Goal: Task Accomplishment & Management: Use online tool/utility

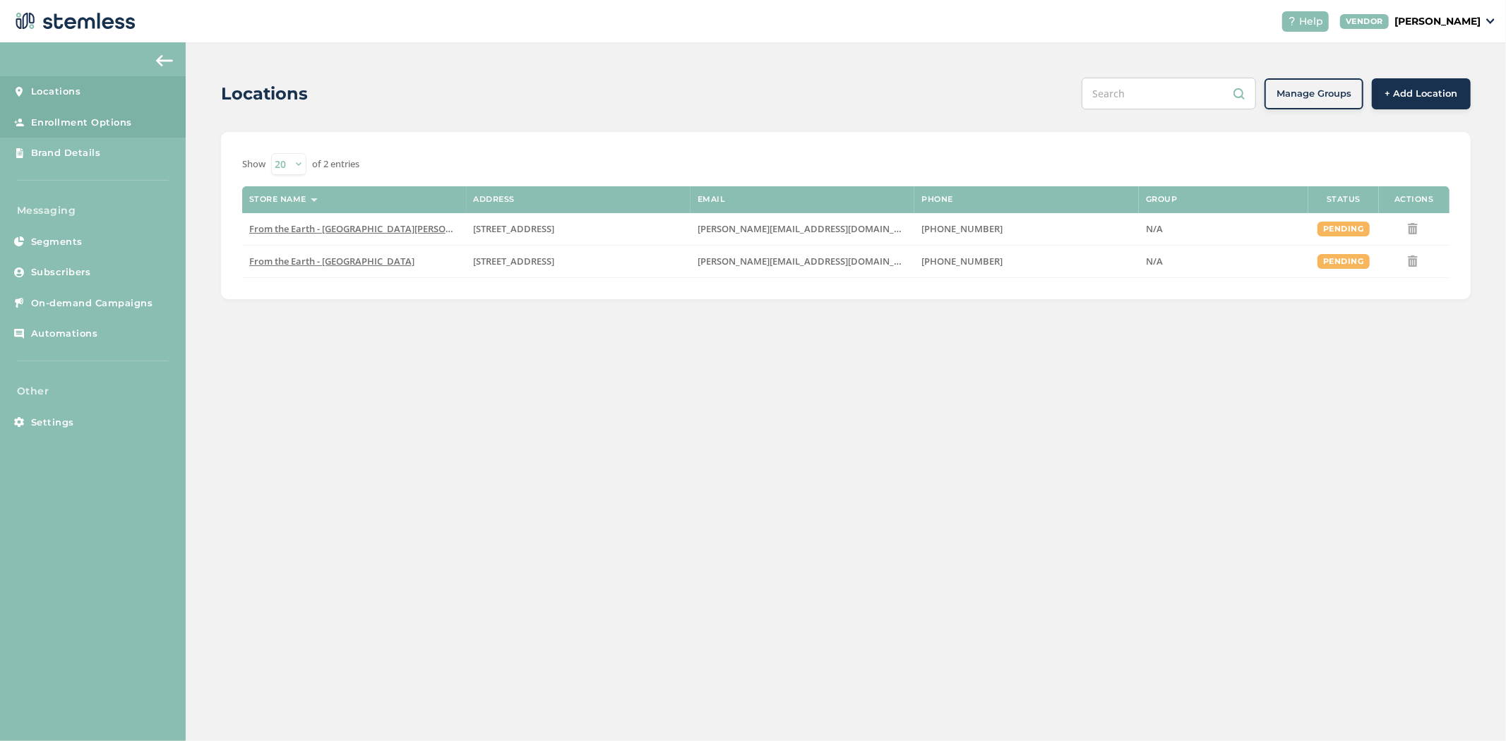
click at [75, 124] on span "Enrollment Options" at bounding box center [81, 123] width 101 height 14
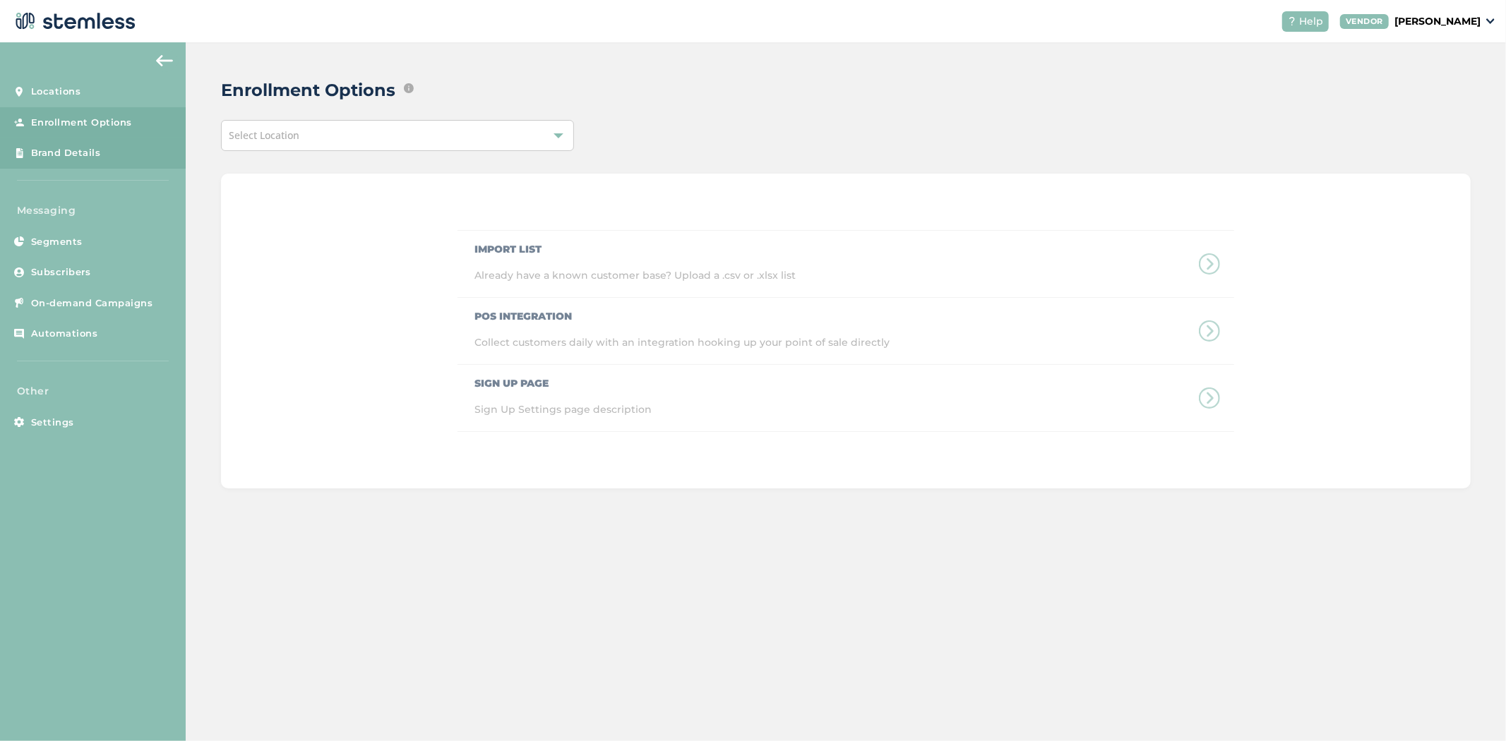
click at [71, 153] on span "Brand Details" at bounding box center [66, 153] width 70 height 14
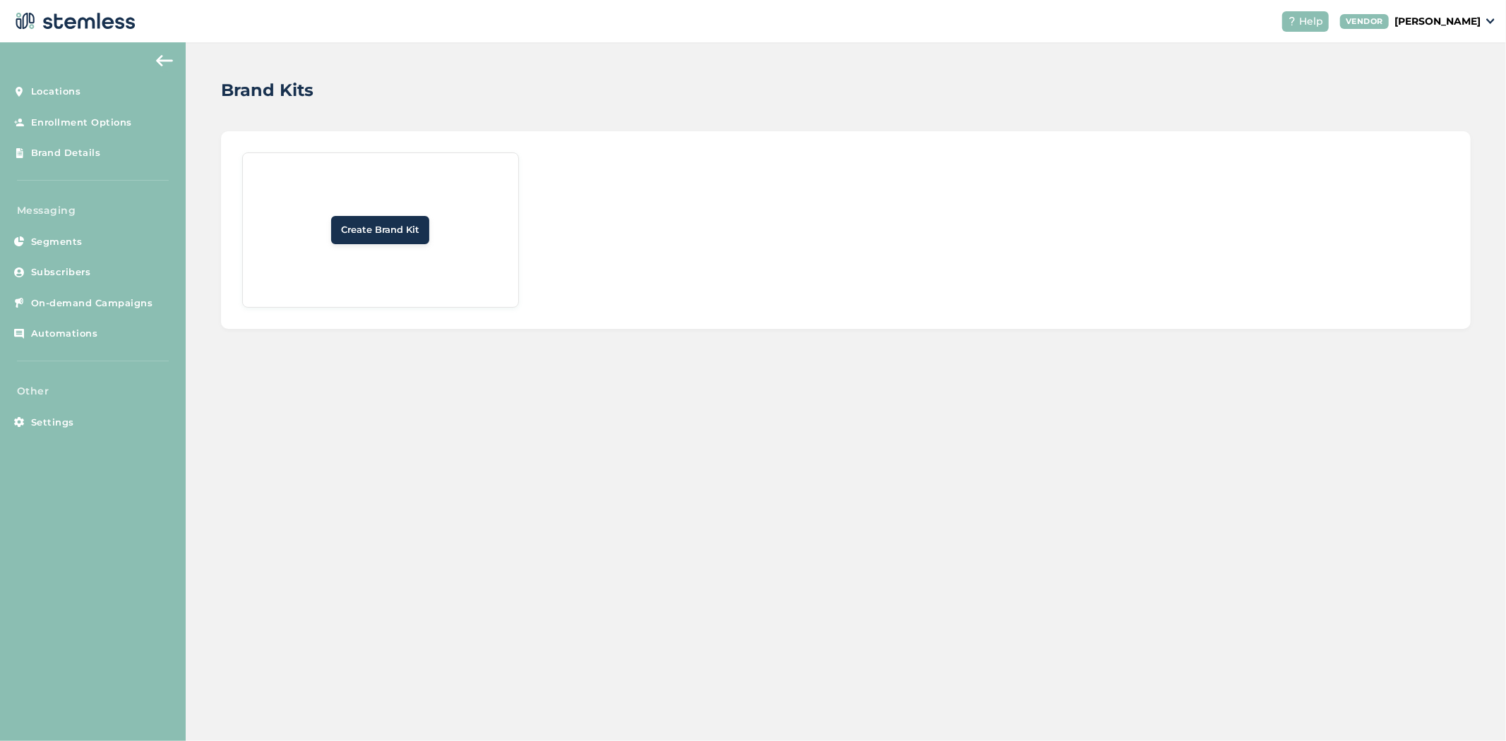
click at [357, 230] on span "Create Brand Kit" at bounding box center [380, 230] width 78 height 14
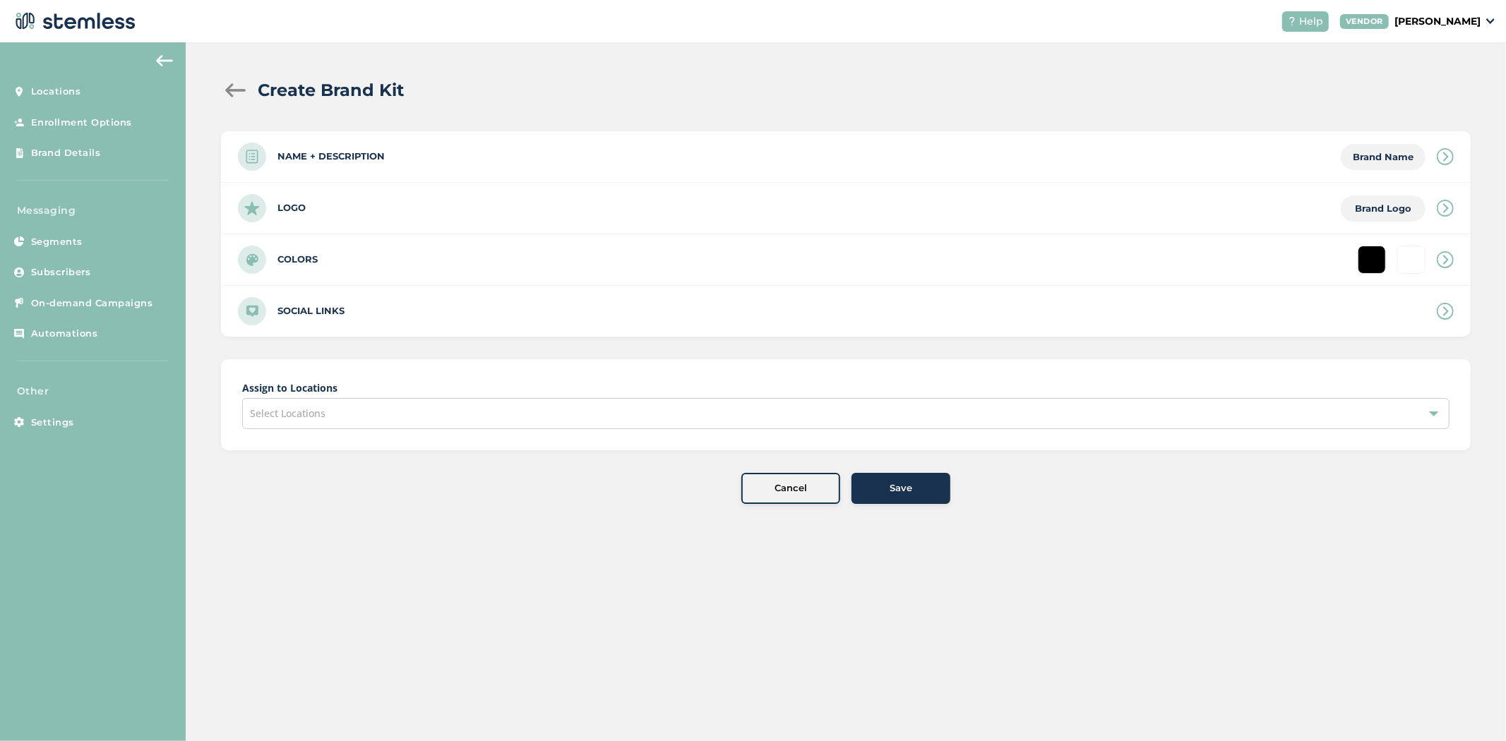
click at [382, 209] on div "Logo Brand Logo" at bounding box center [846, 208] width 1250 height 51
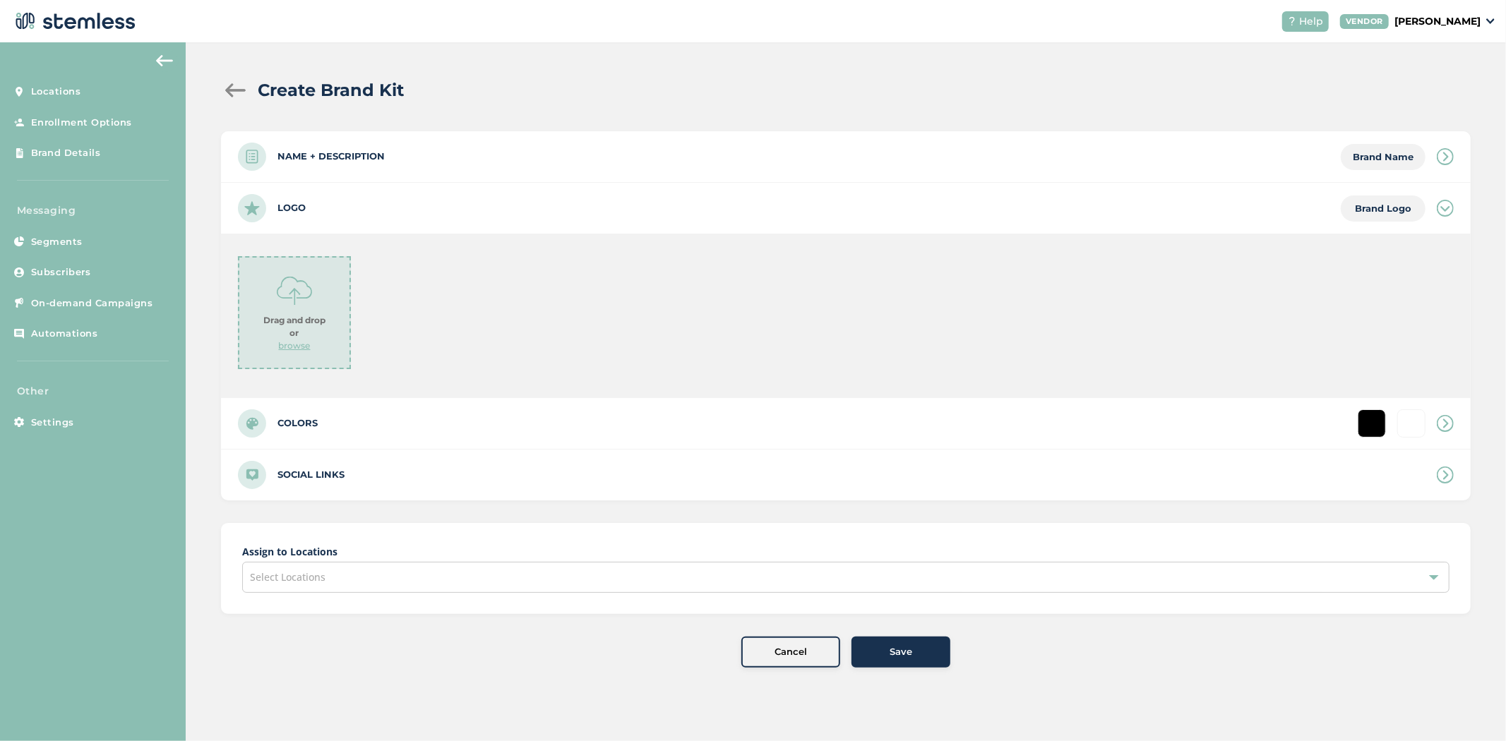
click at [282, 332] on strong "Drag and drop or" at bounding box center [294, 326] width 62 height 25
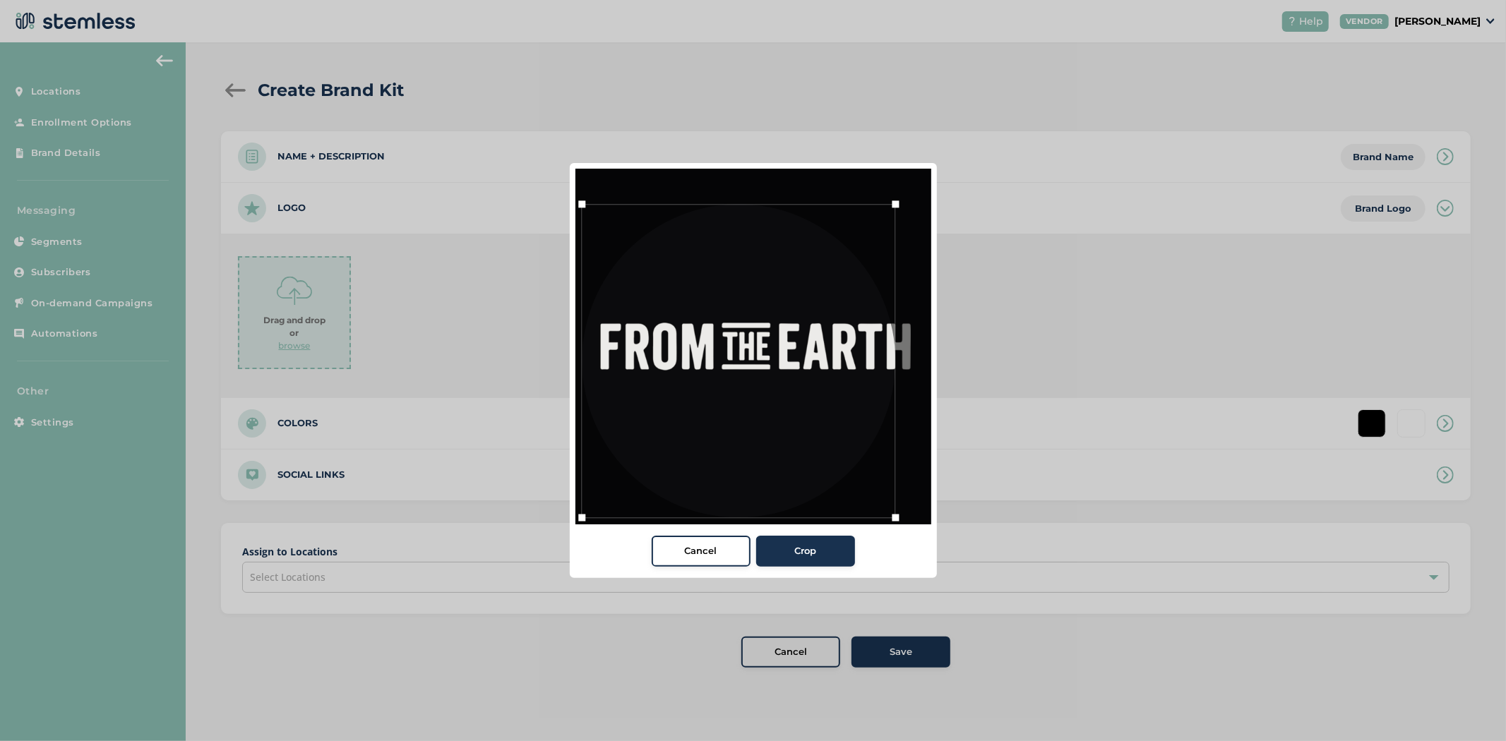
drag, startPoint x: 620, startPoint y: 485, endPoint x: 591, endPoint y: 487, distance: 29.0
click at [591, 487] on div at bounding box center [738, 360] width 313 height 313
drag, startPoint x: 751, startPoint y: 389, endPoint x: 775, endPoint y: 384, distance: 23.8
click at [775, 384] on div at bounding box center [761, 355] width 313 height 313
drag, startPoint x: 599, startPoint y: 517, endPoint x: 587, endPoint y: 518, distance: 11.4
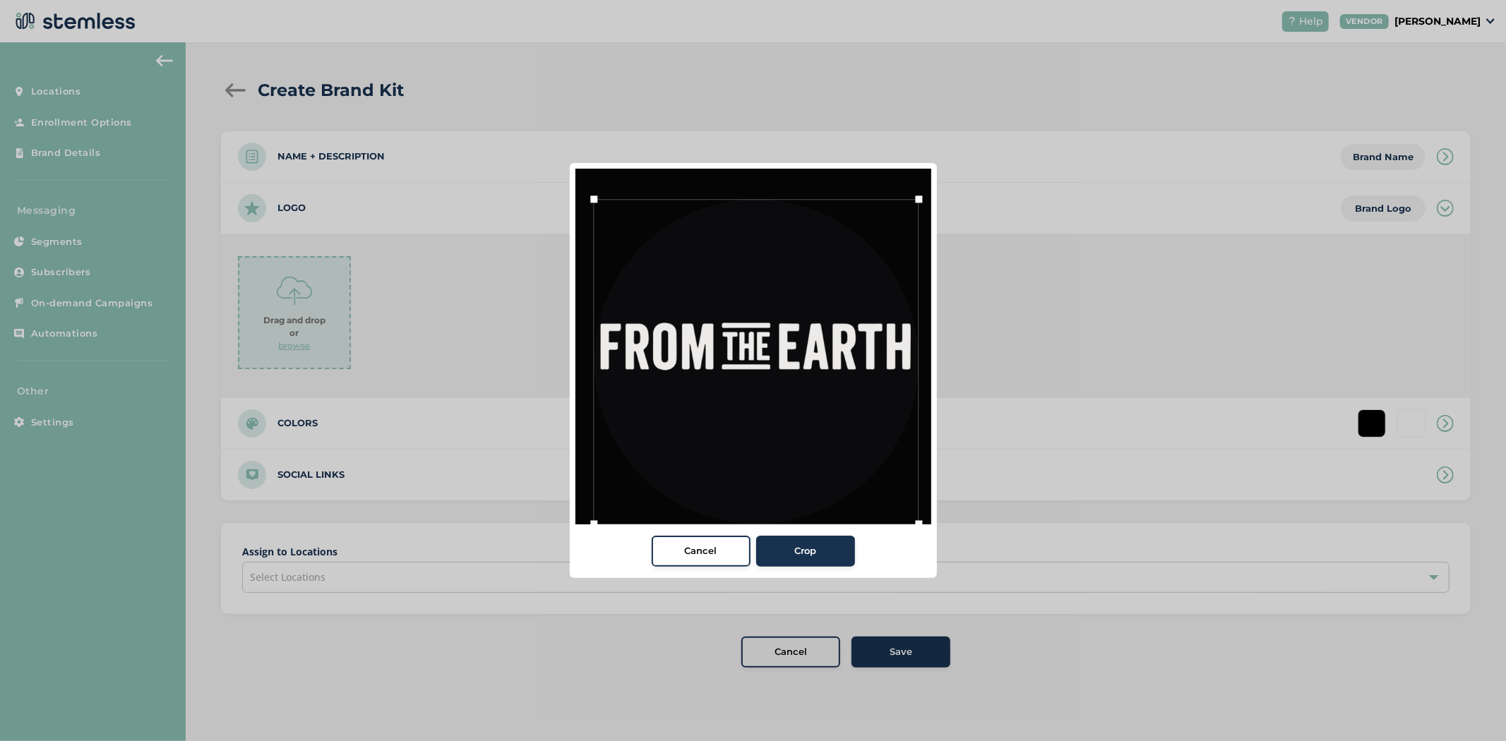
click at [587, 518] on div at bounding box center [593, 524] width 21 height 21
drag, startPoint x: 657, startPoint y: 459, endPoint x: 655, endPoint y: 448, distance: 10.8
click at [655, 448] on div at bounding box center [754, 346] width 325 height 325
click at [808, 551] on span "Crop" at bounding box center [805, 551] width 22 height 14
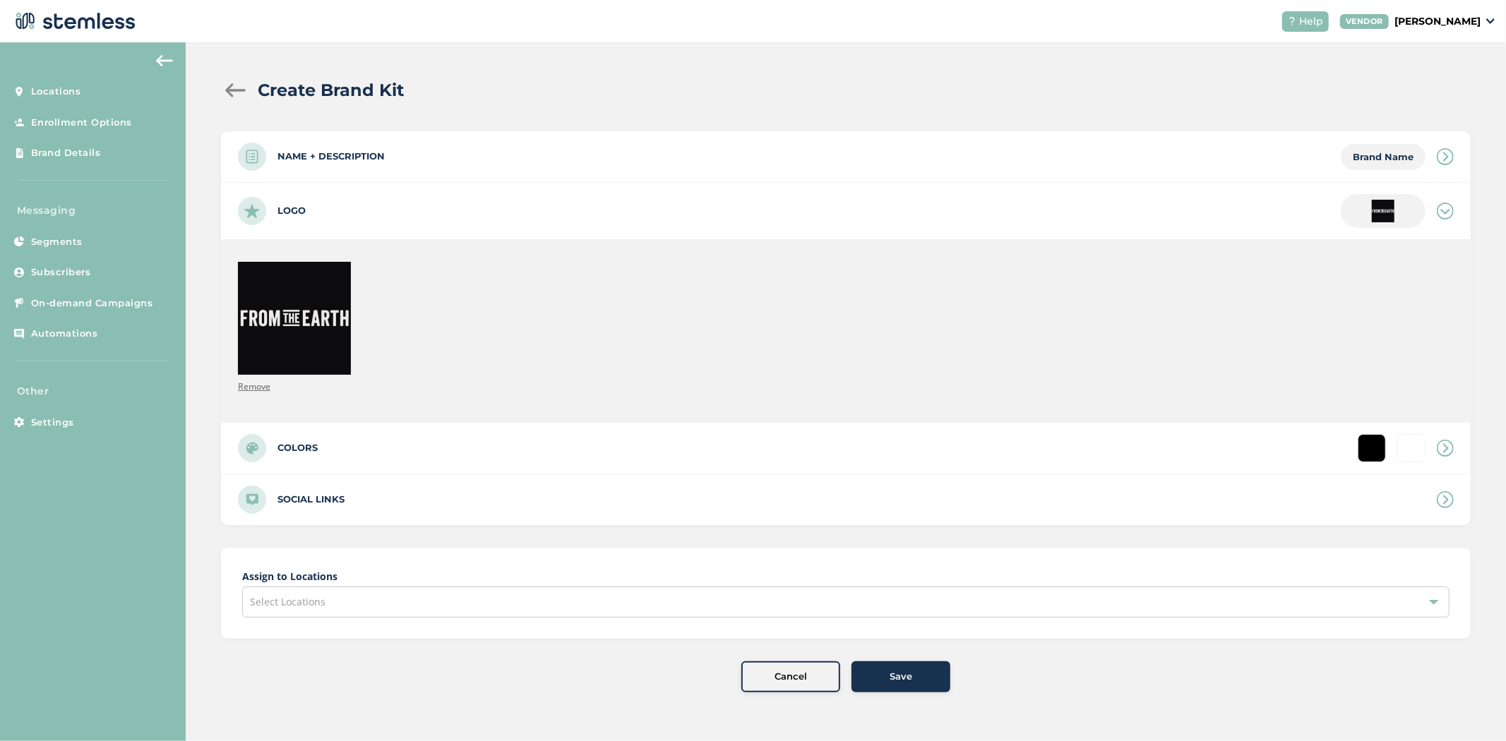
click at [433, 618] on div "Select Locations" at bounding box center [845, 602] width 1207 height 31
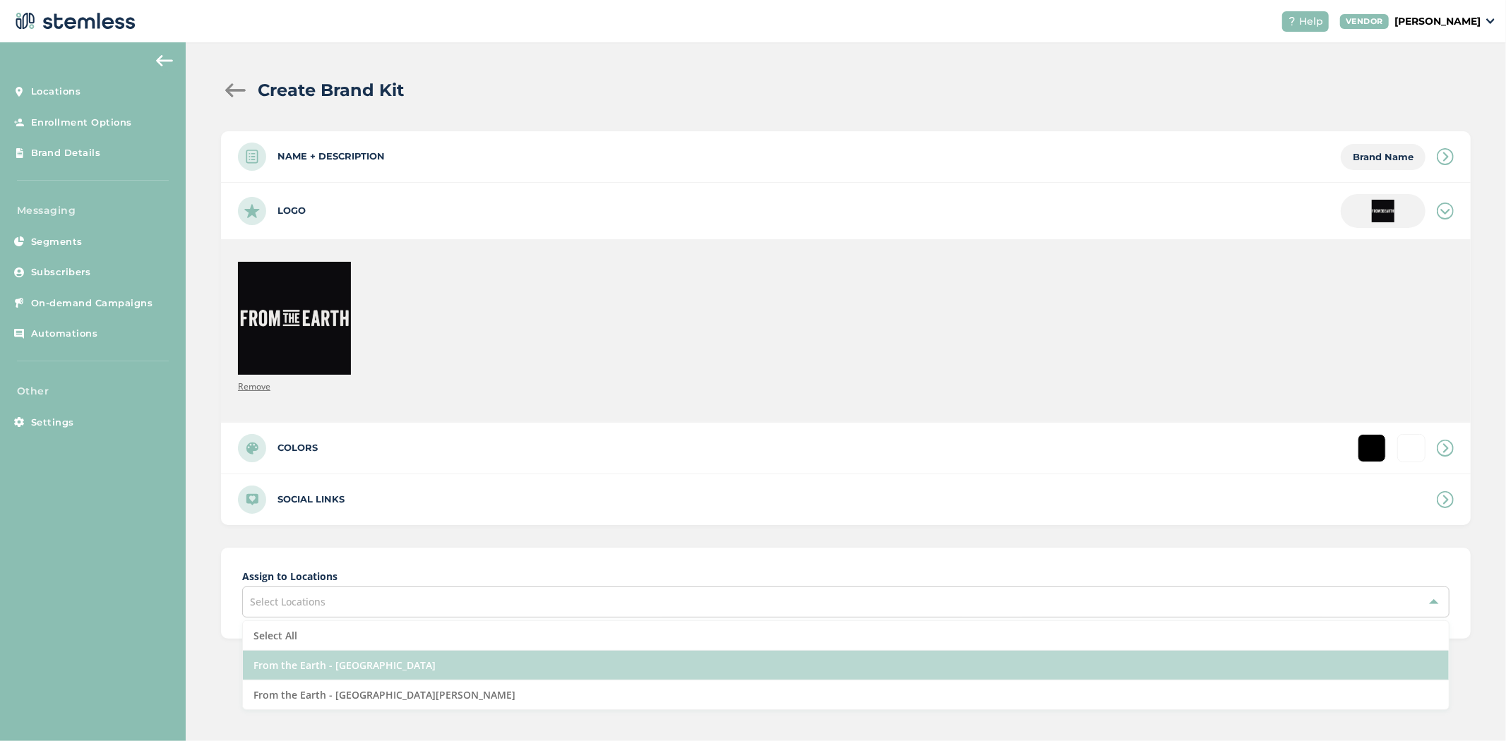
click at [387, 671] on li "From the Earth - [GEOGRAPHIC_DATA]" at bounding box center [846, 666] width 1206 height 30
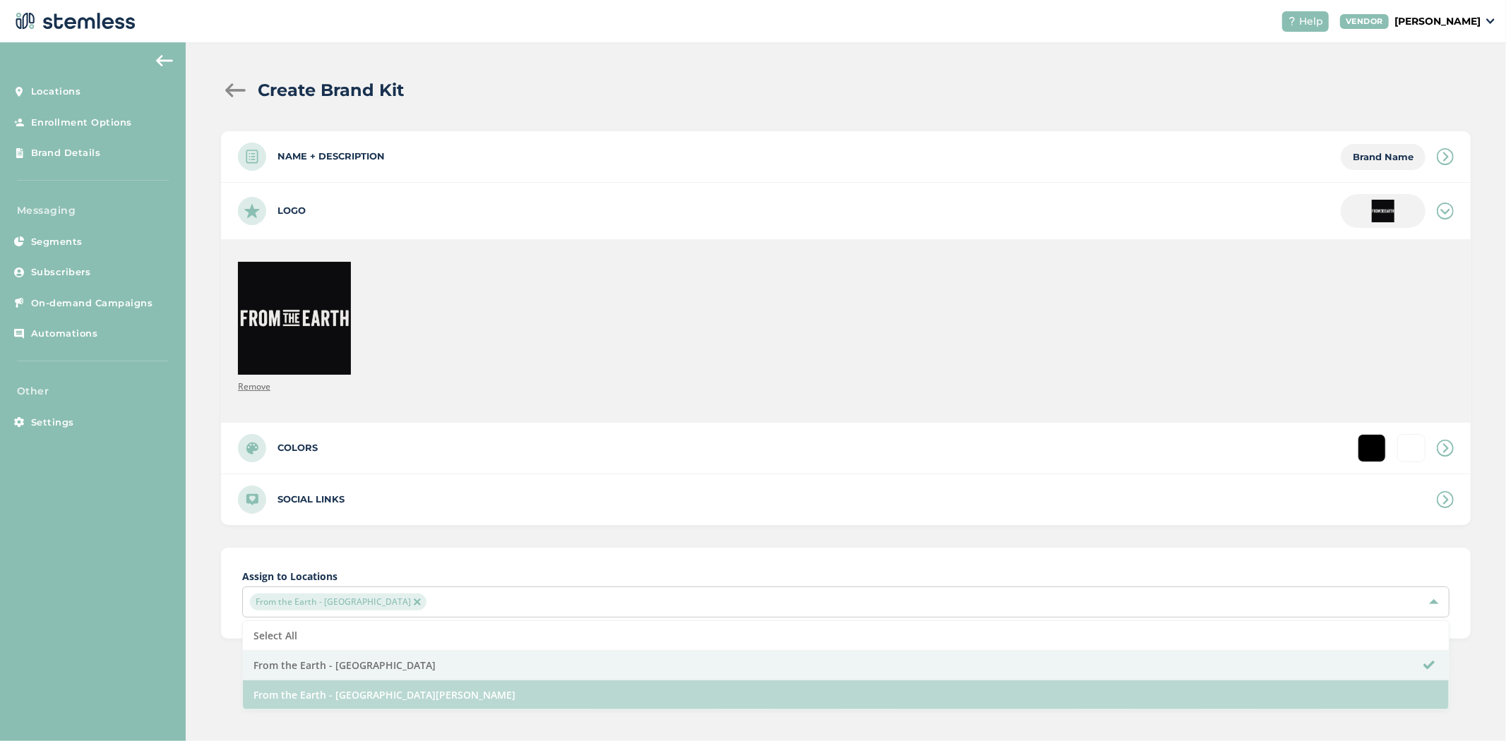
click at [368, 698] on li "From the Earth - [GEOGRAPHIC_DATA][PERSON_NAME]" at bounding box center [846, 695] width 1206 height 29
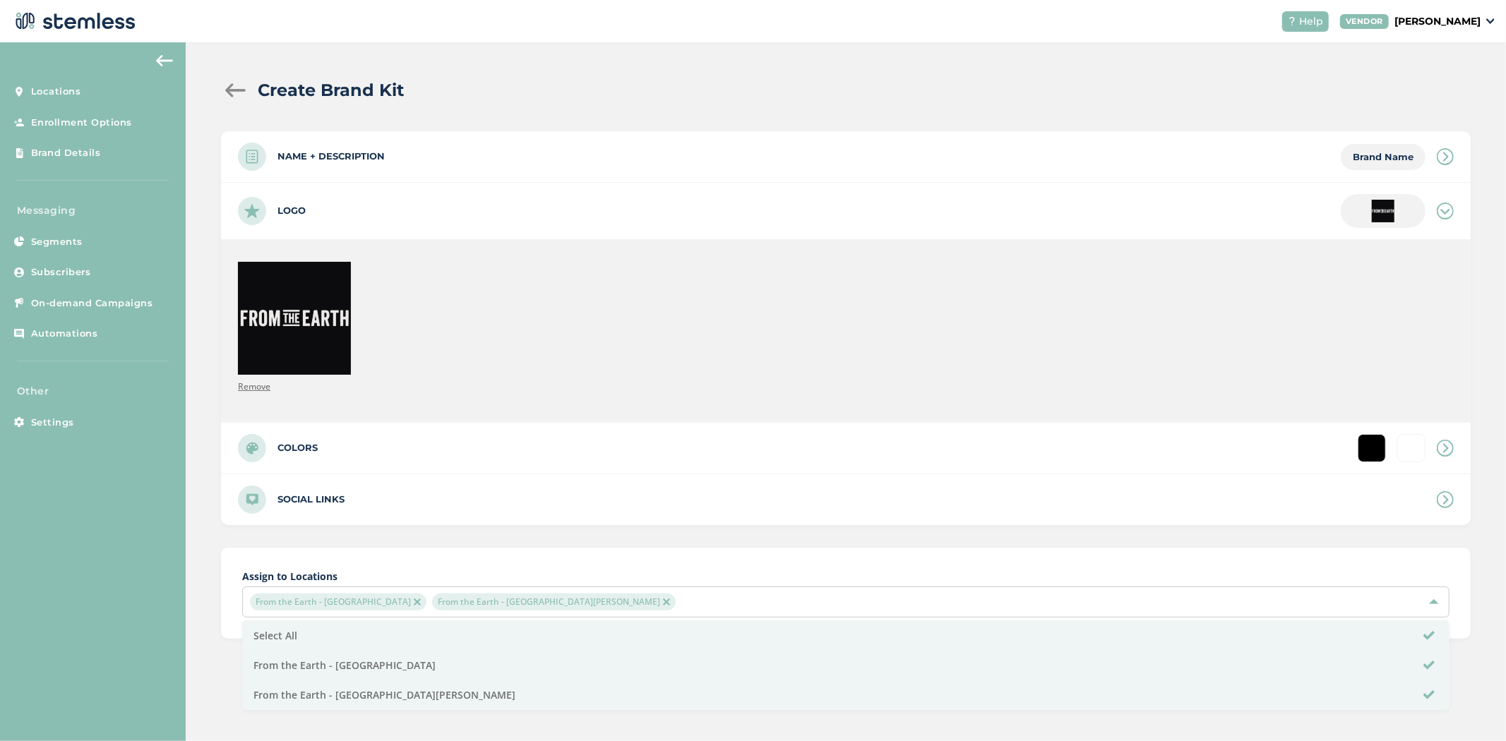
click at [196, 661] on div "Create Brand Kit Name + Description Brand Name Name * Description Logo Remove C…" at bounding box center [846, 385] width 1320 height 686
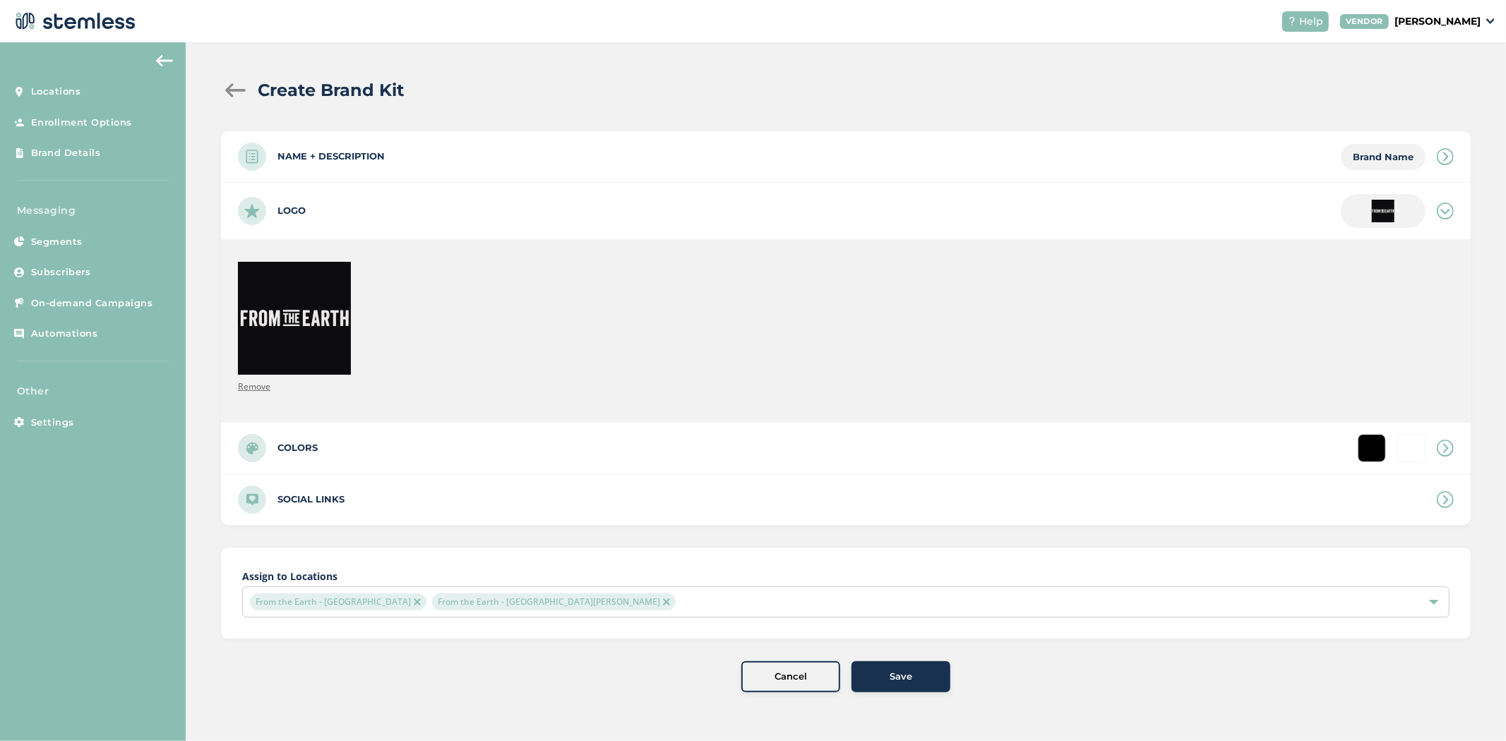
click at [877, 674] on div "Save" at bounding box center [901, 677] width 76 height 14
click at [916, 676] on div "Save" at bounding box center [901, 677] width 76 height 14
click at [919, 676] on div "Save" at bounding box center [901, 677] width 76 height 14
click at [916, 679] on div "Save" at bounding box center [901, 677] width 76 height 14
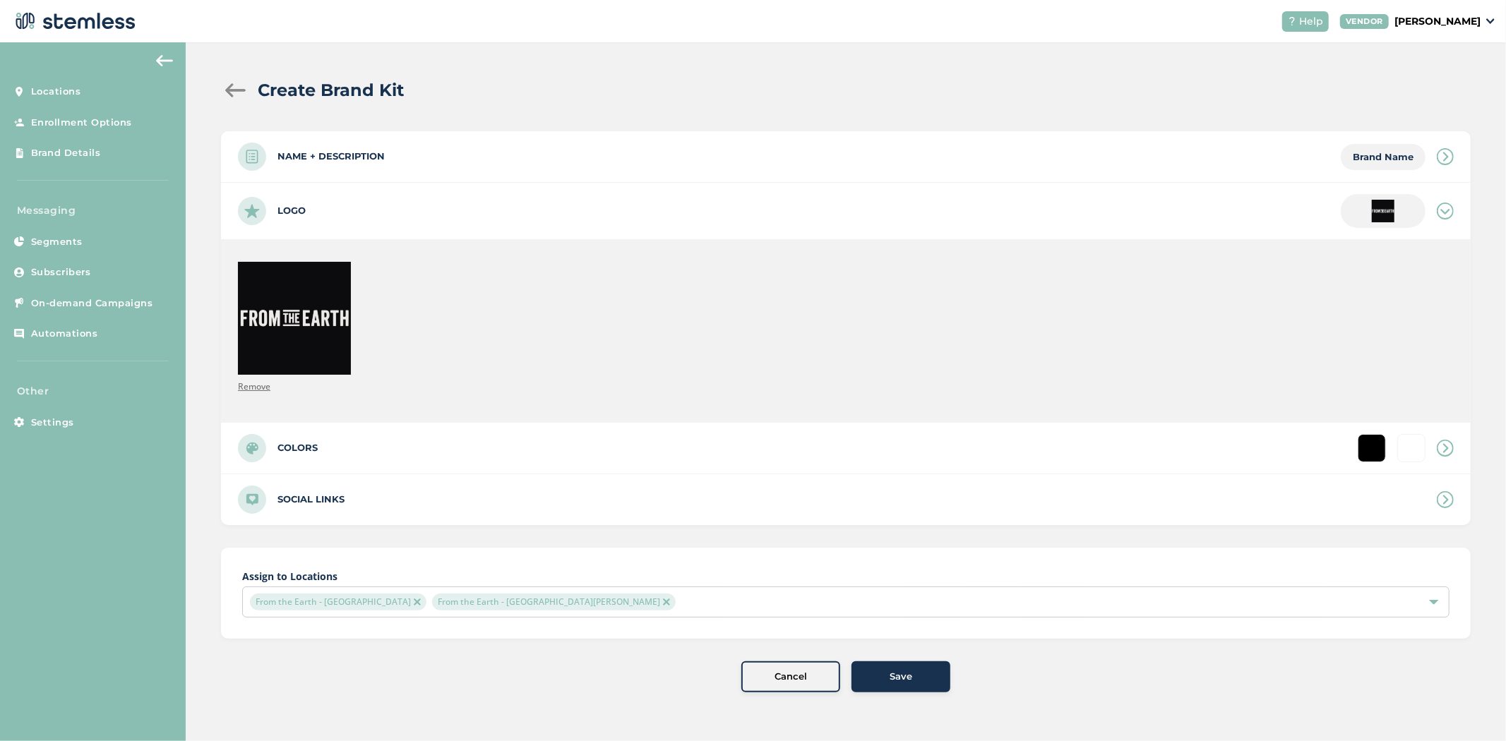
click at [909, 681] on span "Save" at bounding box center [901, 677] width 23 height 14
click at [904, 681] on span "Save" at bounding box center [901, 677] width 23 height 14
click at [898, 679] on span "Save" at bounding box center [901, 677] width 23 height 14
click at [897, 680] on span "Save" at bounding box center [901, 677] width 23 height 14
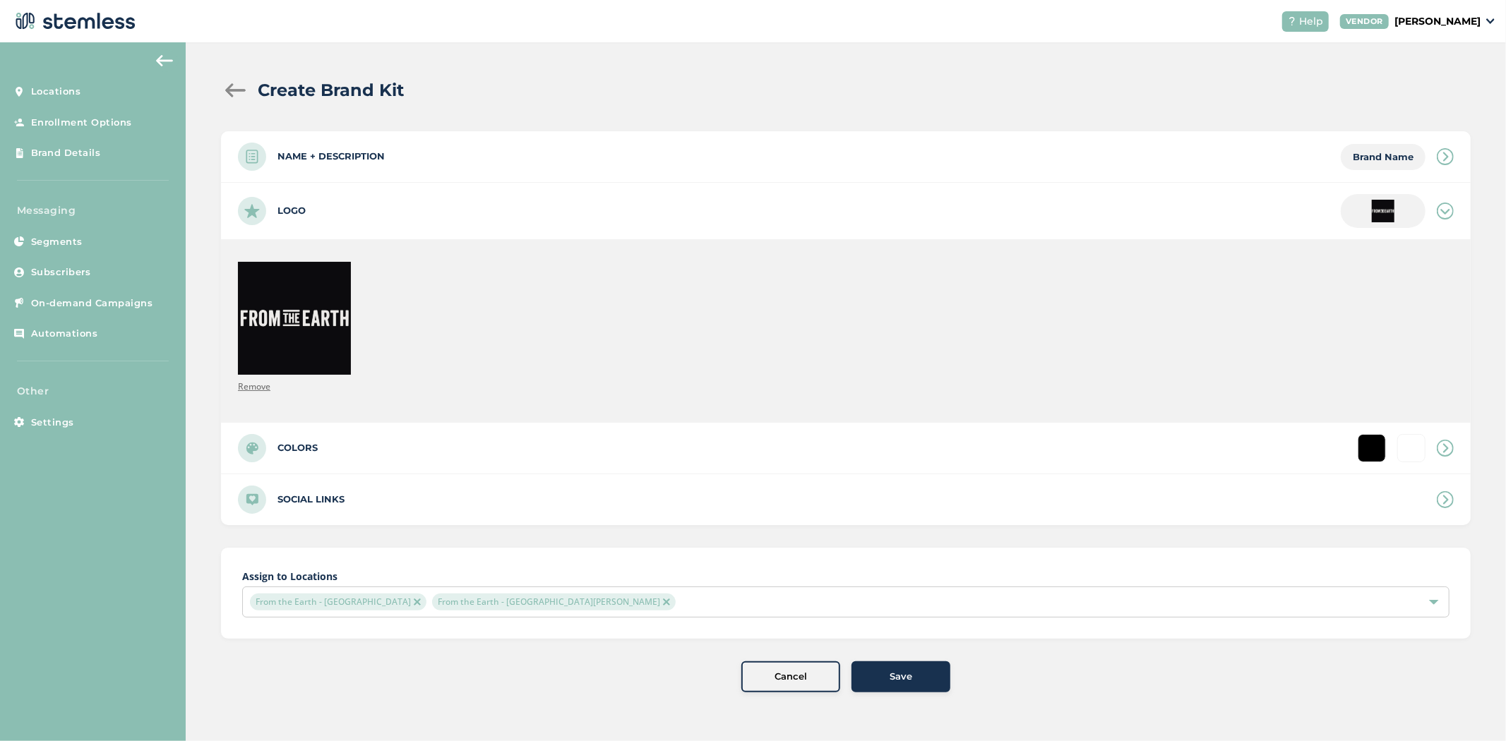
drag, startPoint x: 238, startPoint y: 97, endPoint x: 191, endPoint y: 68, distance: 54.9
click at [240, 97] on div "Create Brand Kit" at bounding box center [840, 90] width 1238 height 25
drag, startPoint x: 244, startPoint y: 81, endPoint x: 225, endPoint y: 92, distance: 22.2
click at [236, 83] on div "Create Brand Kit" at bounding box center [840, 90] width 1238 height 25
click at [225, 92] on div at bounding box center [235, 90] width 28 height 14
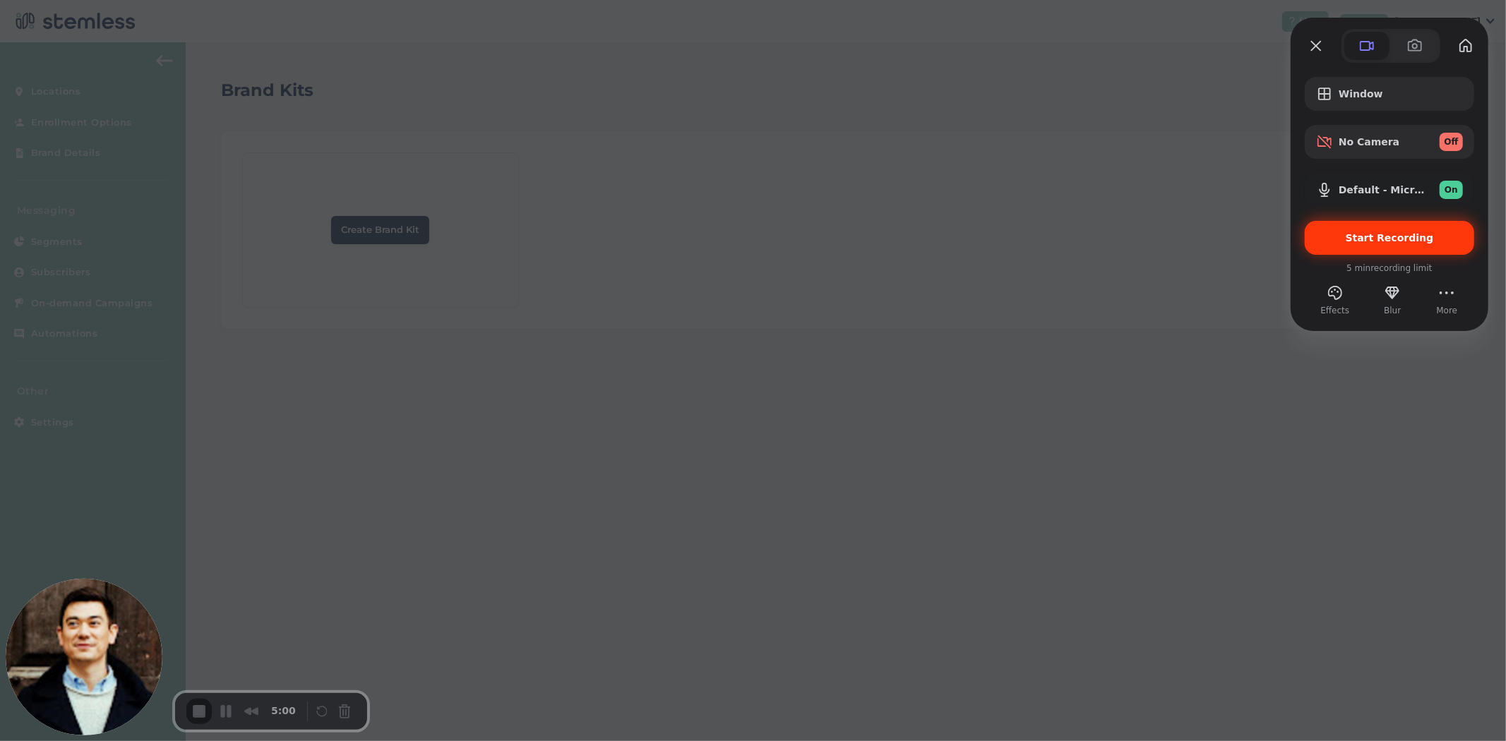
click at [1410, 227] on div "Start Recording" at bounding box center [1389, 238] width 169 height 34
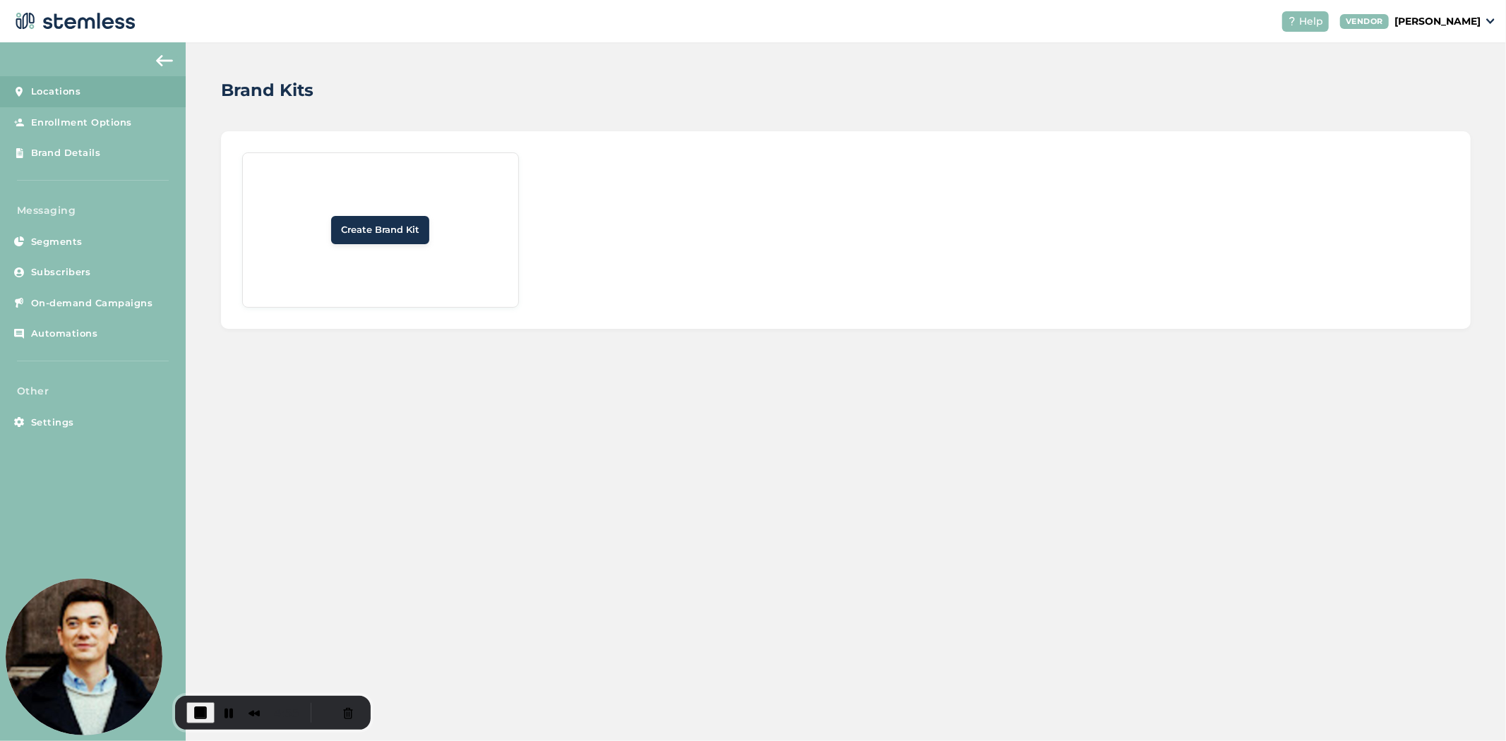
click at [92, 100] on link "Locations" at bounding box center [93, 91] width 186 height 31
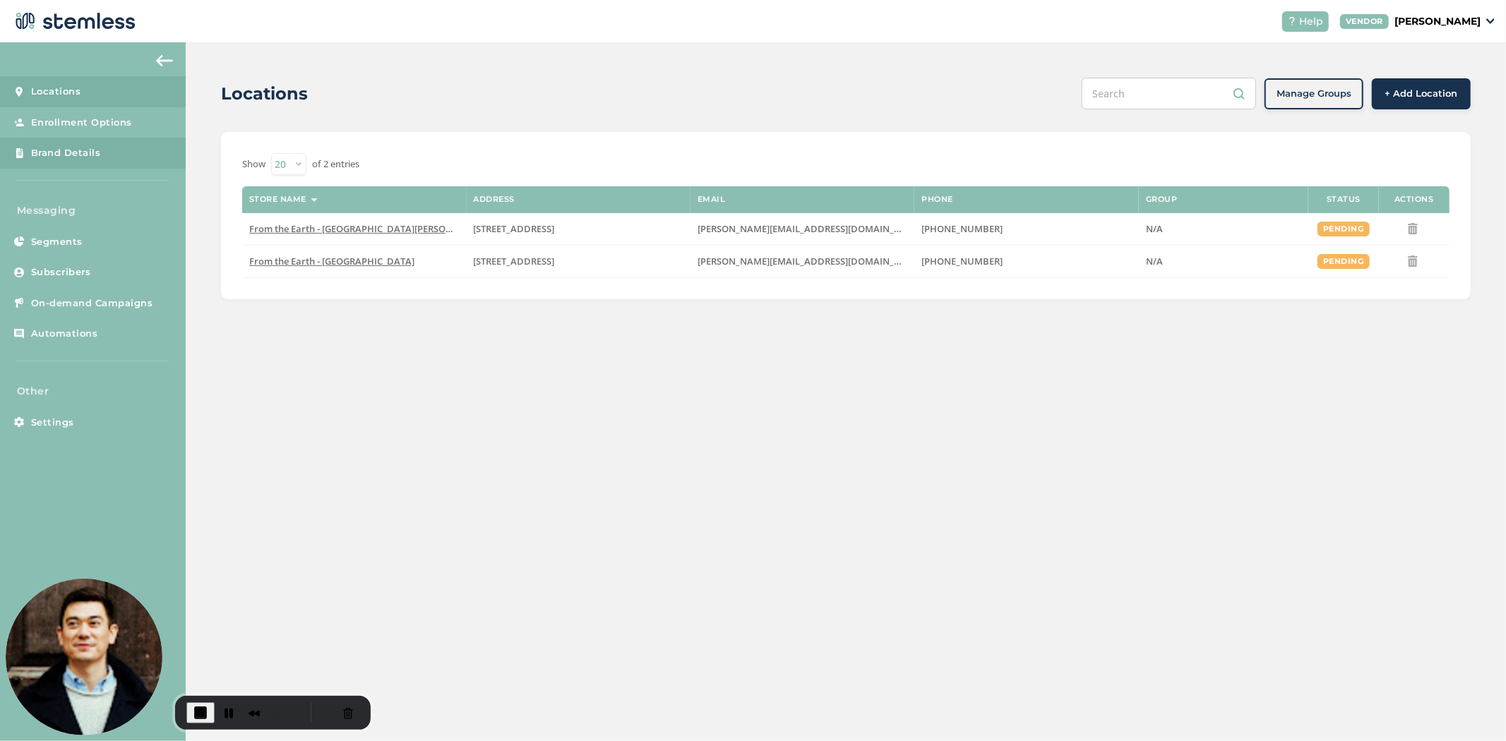
click at [100, 148] on link "Brand Details" at bounding box center [93, 153] width 186 height 31
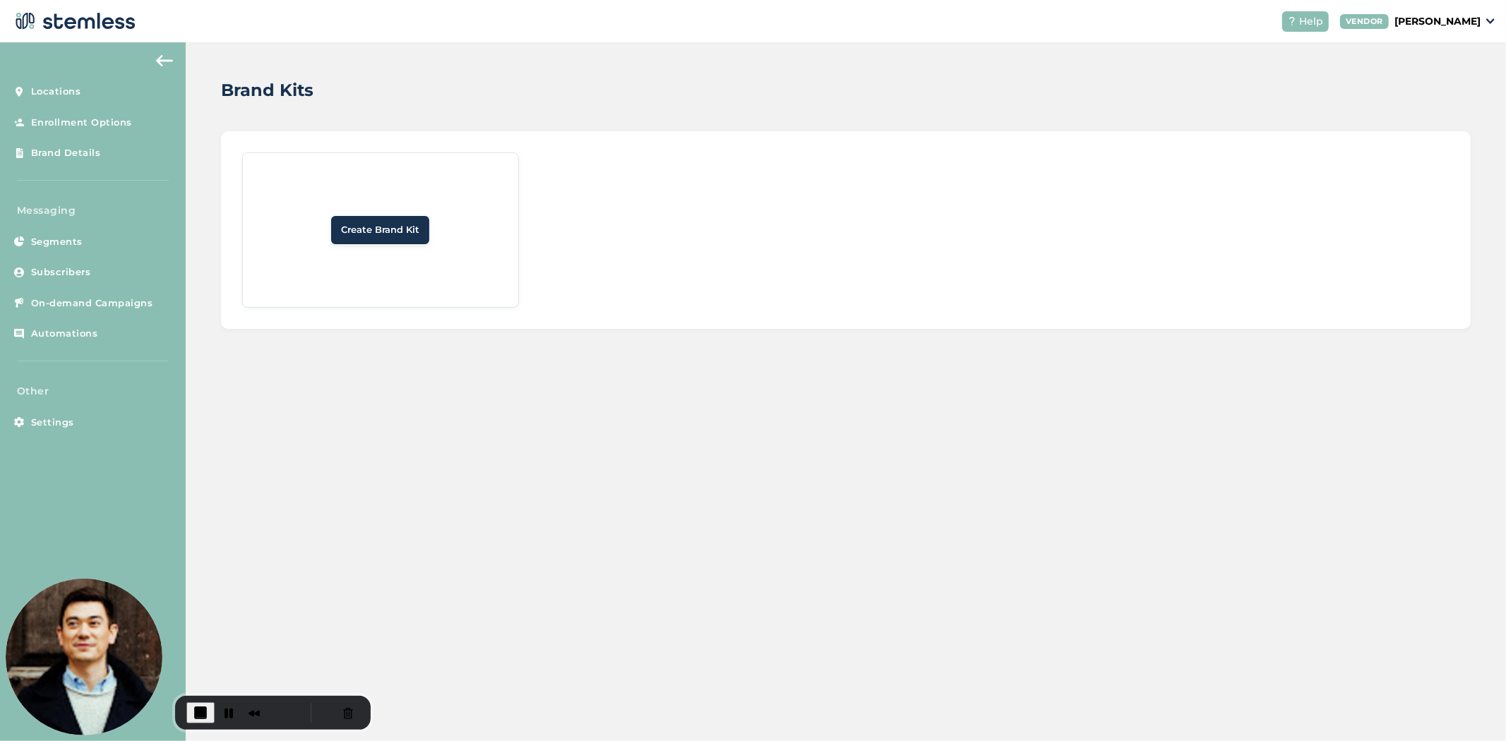
click at [352, 233] on span "Create Brand Kit" at bounding box center [380, 230] width 78 height 14
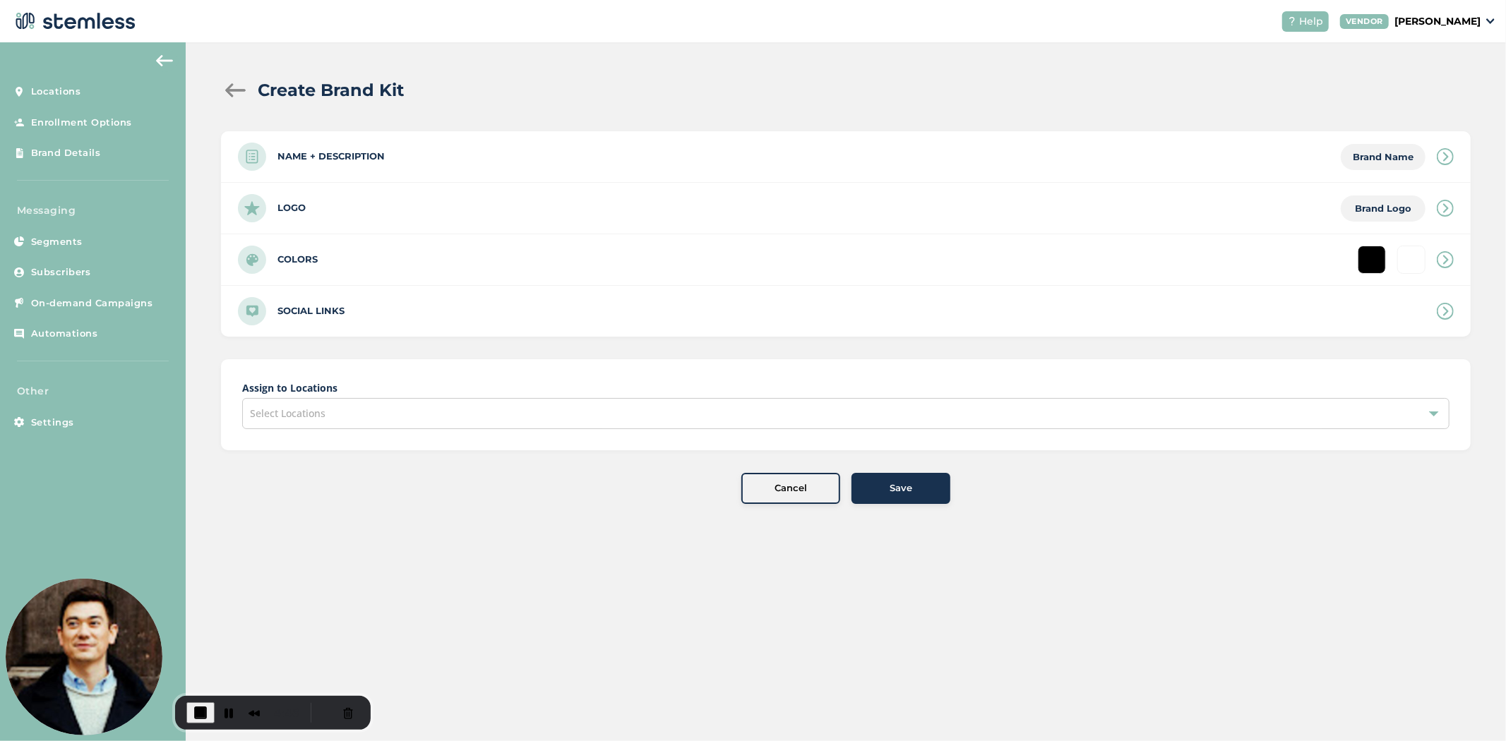
click at [304, 213] on label "Logo" at bounding box center [291, 208] width 28 height 14
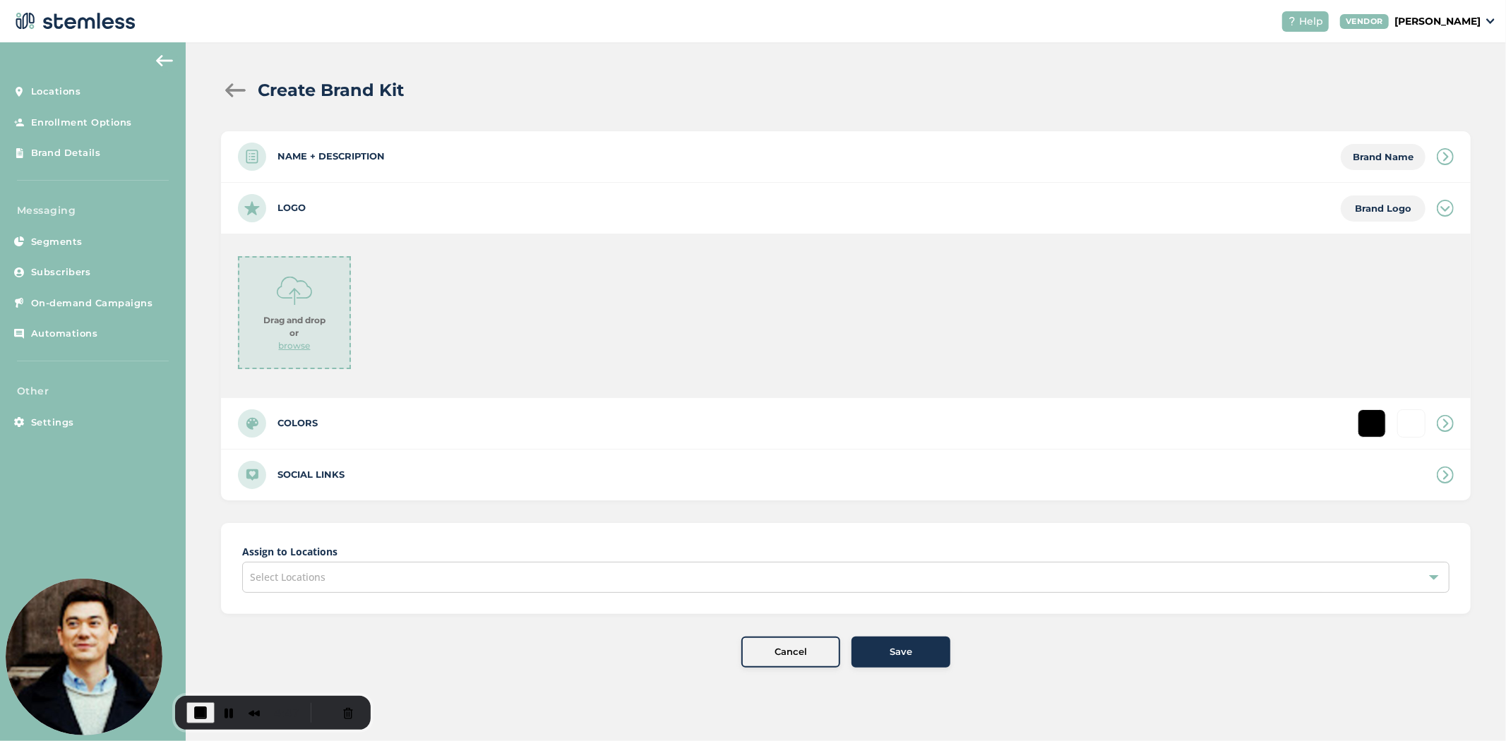
click at [300, 342] on p "browse" at bounding box center [295, 346] width 32 height 13
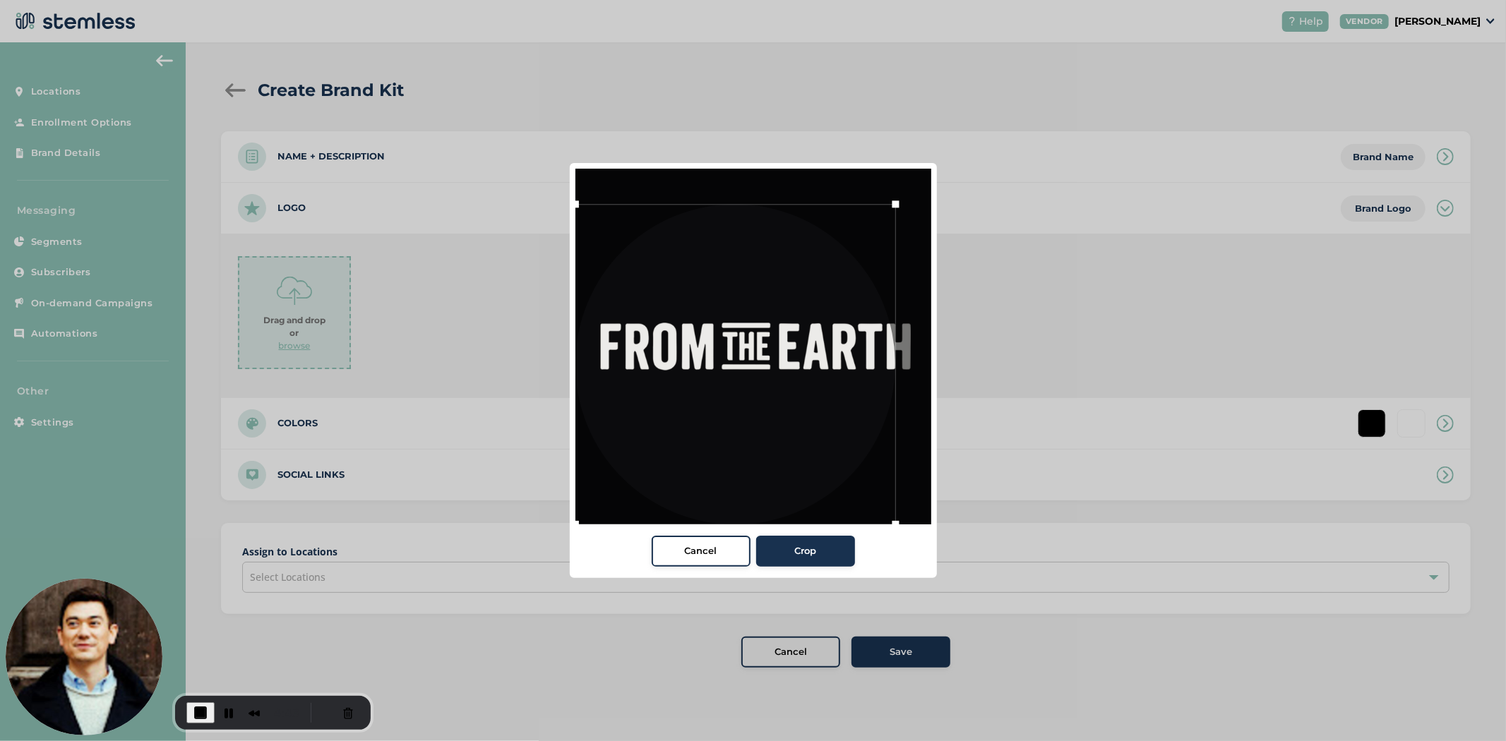
drag, startPoint x: 609, startPoint y: 488, endPoint x: 573, endPoint y: 496, distance: 37.5
click at [575, 496] on div at bounding box center [735, 364] width 321 height 321
drag, startPoint x: 779, startPoint y: 419, endPoint x: 799, endPoint y: 407, distance: 24.1
click at [799, 407] on div at bounding box center [762, 351] width 321 height 321
drag, startPoint x: 604, startPoint y: 506, endPoint x: 596, endPoint y: 508, distance: 8.1
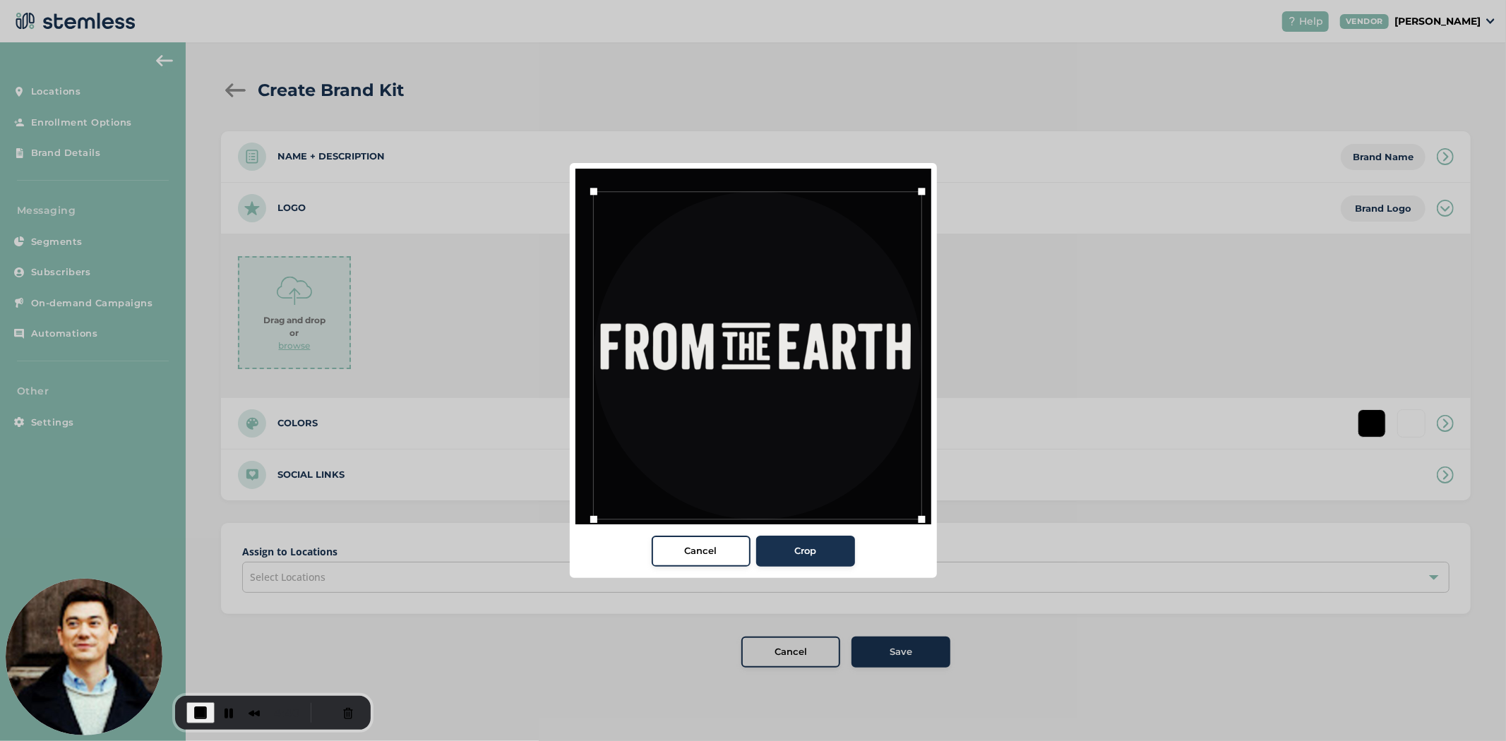
click at [596, 509] on div at bounding box center [593, 519] width 21 height 21
click at [657, 479] on div at bounding box center [757, 354] width 328 height 328
click at [802, 552] on span "Crop" at bounding box center [805, 551] width 22 height 14
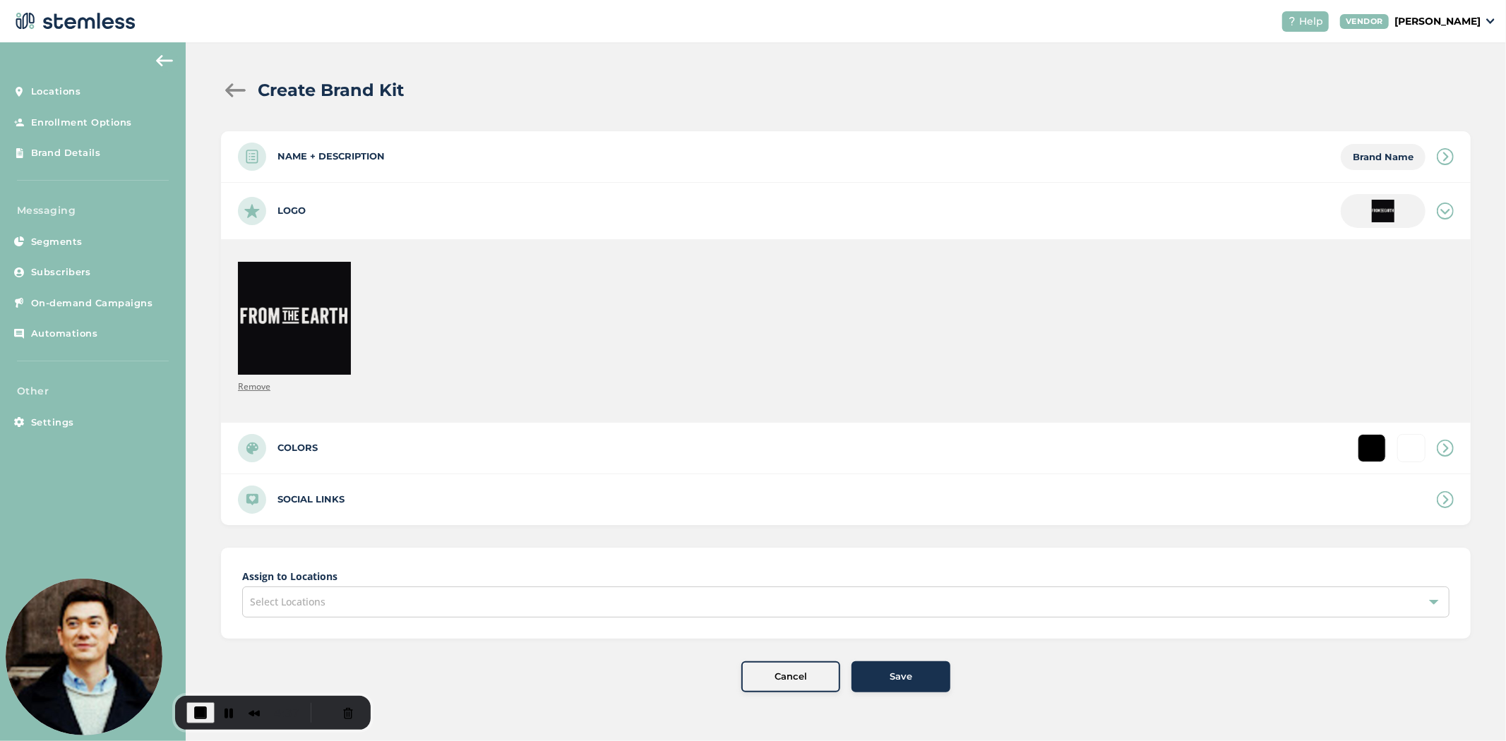
click at [323, 606] on span "Select Locations" at bounding box center [288, 601] width 76 height 13
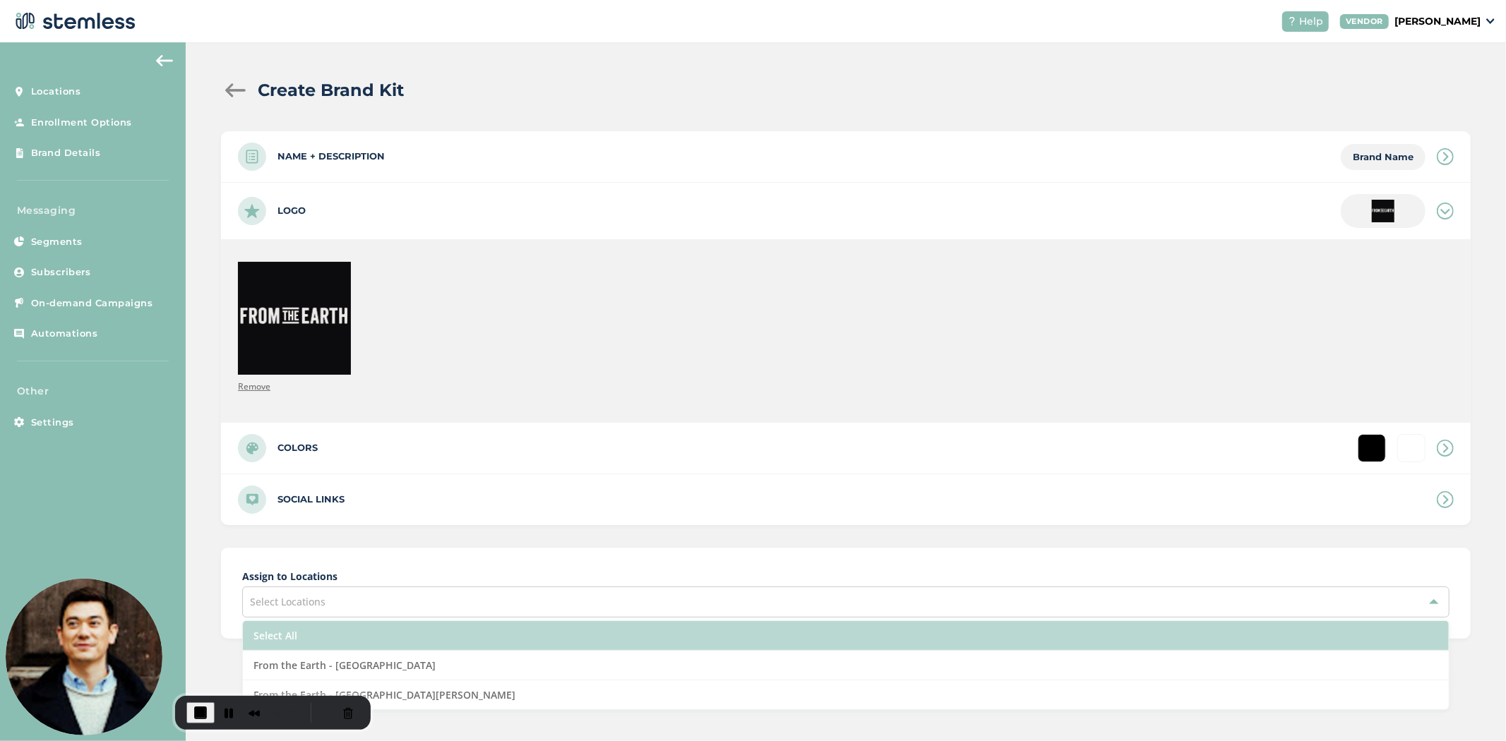
drag, startPoint x: 325, startPoint y: 660, endPoint x: 335, endPoint y: 647, distance: 16.3
click at [327, 658] on li "From the Earth - [GEOGRAPHIC_DATA]" at bounding box center [846, 666] width 1206 height 30
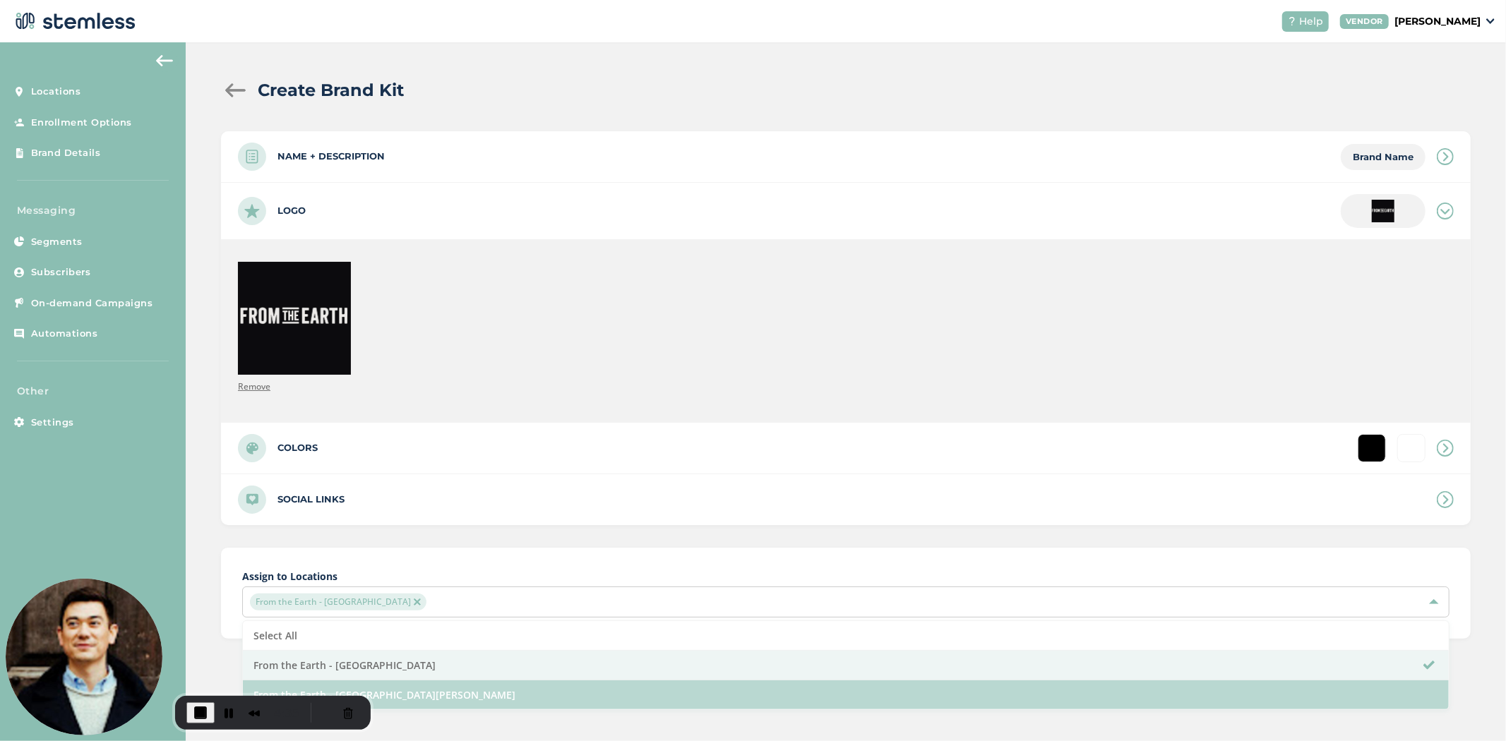
click at [403, 687] on li "From the Earth - [GEOGRAPHIC_DATA][PERSON_NAME]" at bounding box center [846, 695] width 1206 height 29
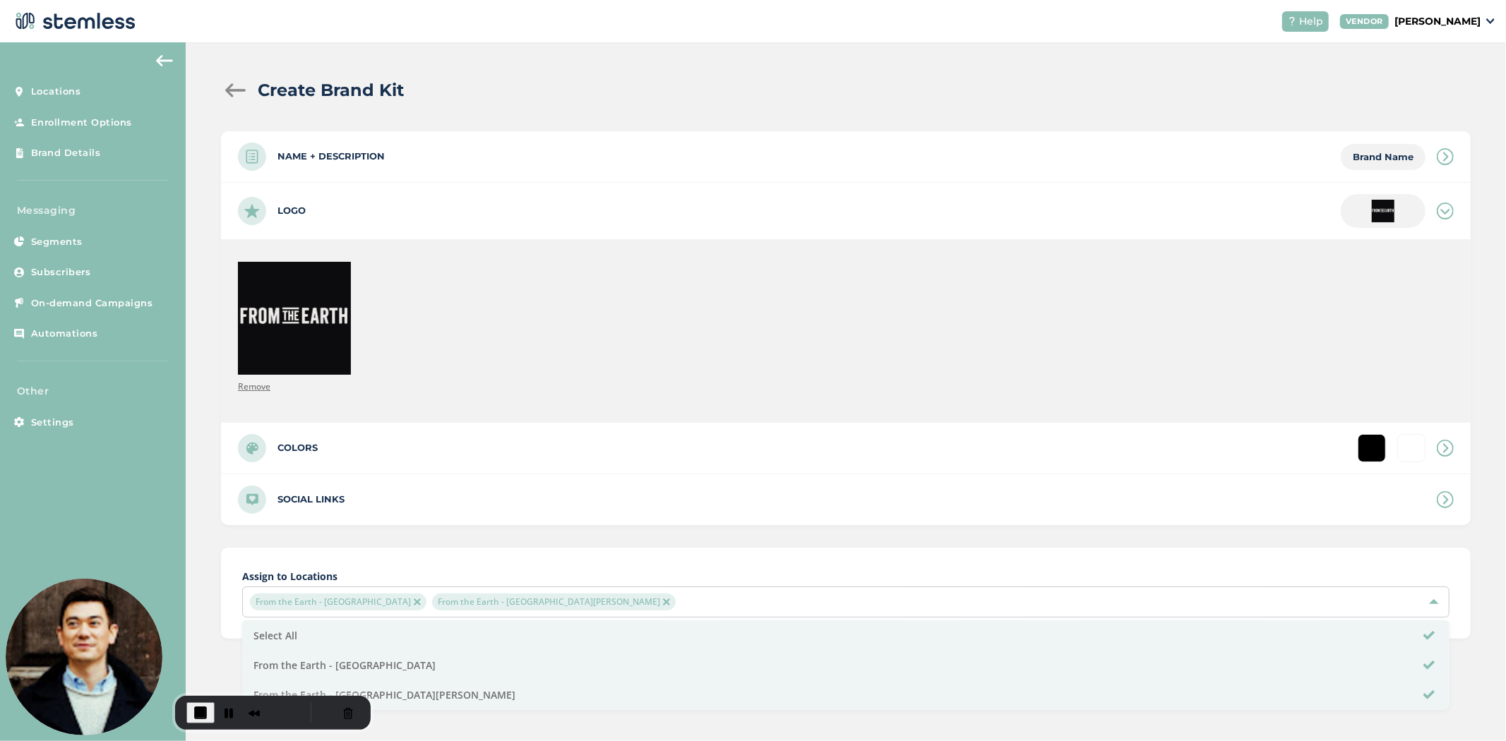
click at [744, 568] on div "Assign to Locations From the Earth - [GEOGRAPHIC_DATA] From the Earth - [GEOGRA…" at bounding box center [846, 593] width 1250 height 91
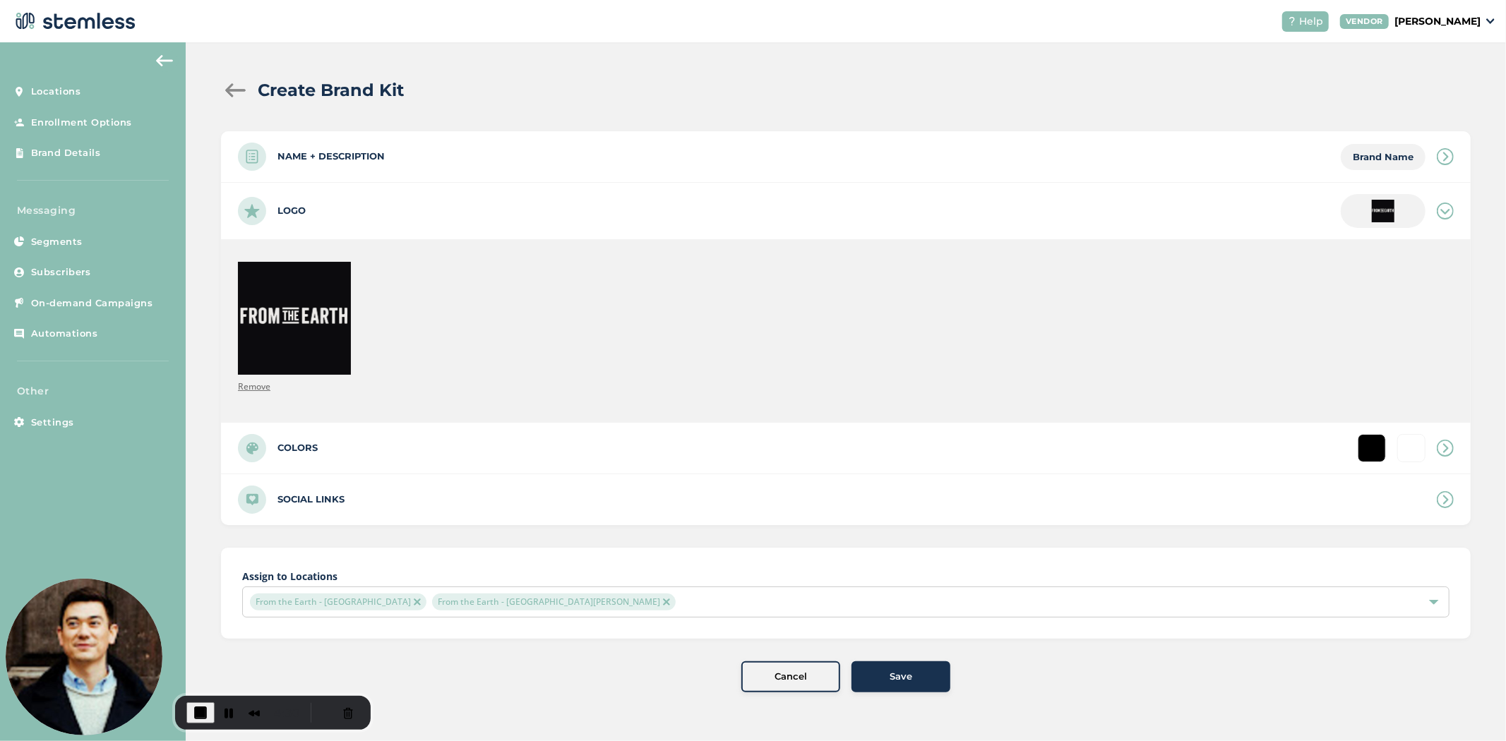
click at [893, 676] on span "Save" at bounding box center [901, 677] width 23 height 14
click at [891, 675] on span "Save" at bounding box center [901, 677] width 23 height 14
click at [890, 675] on span "Save" at bounding box center [901, 677] width 23 height 14
click at [890, 674] on span "Save" at bounding box center [901, 677] width 23 height 14
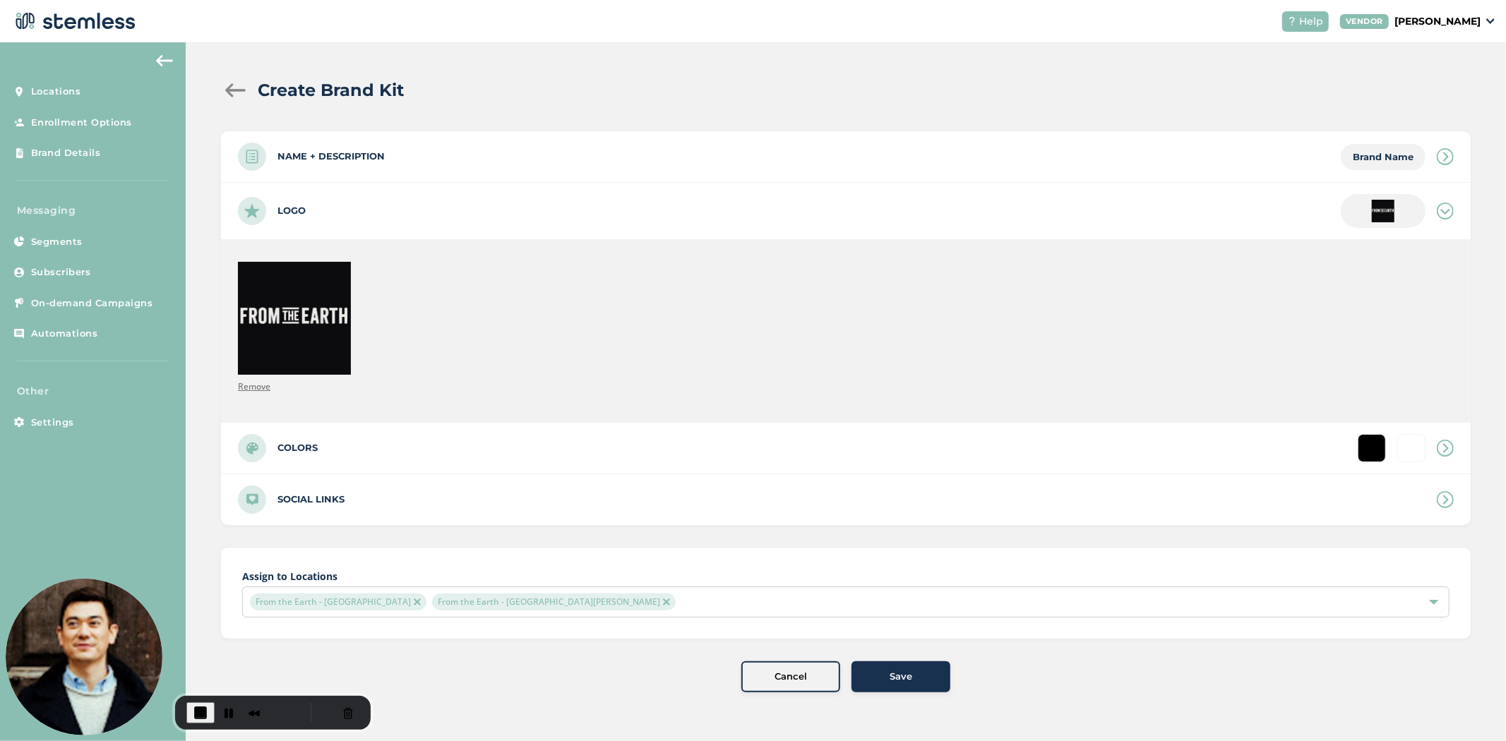
click at [890, 674] on span "Save" at bounding box center [901, 677] width 23 height 14
click at [890, 675] on span "Save" at bounding box center [901, 677] width 23 height 14
drag, startPoint x: 890, startPoint y: 675, endPoint x: 900, endPoint y: 676, distance: 9.9
click at [899, 676] on span "Save" at bounding box center [901, 677] width 23 height 14
drag, startPoint x: 900, startPoint y: 676, endPoint x: 930, endPoint y: 683, distance: 30.7
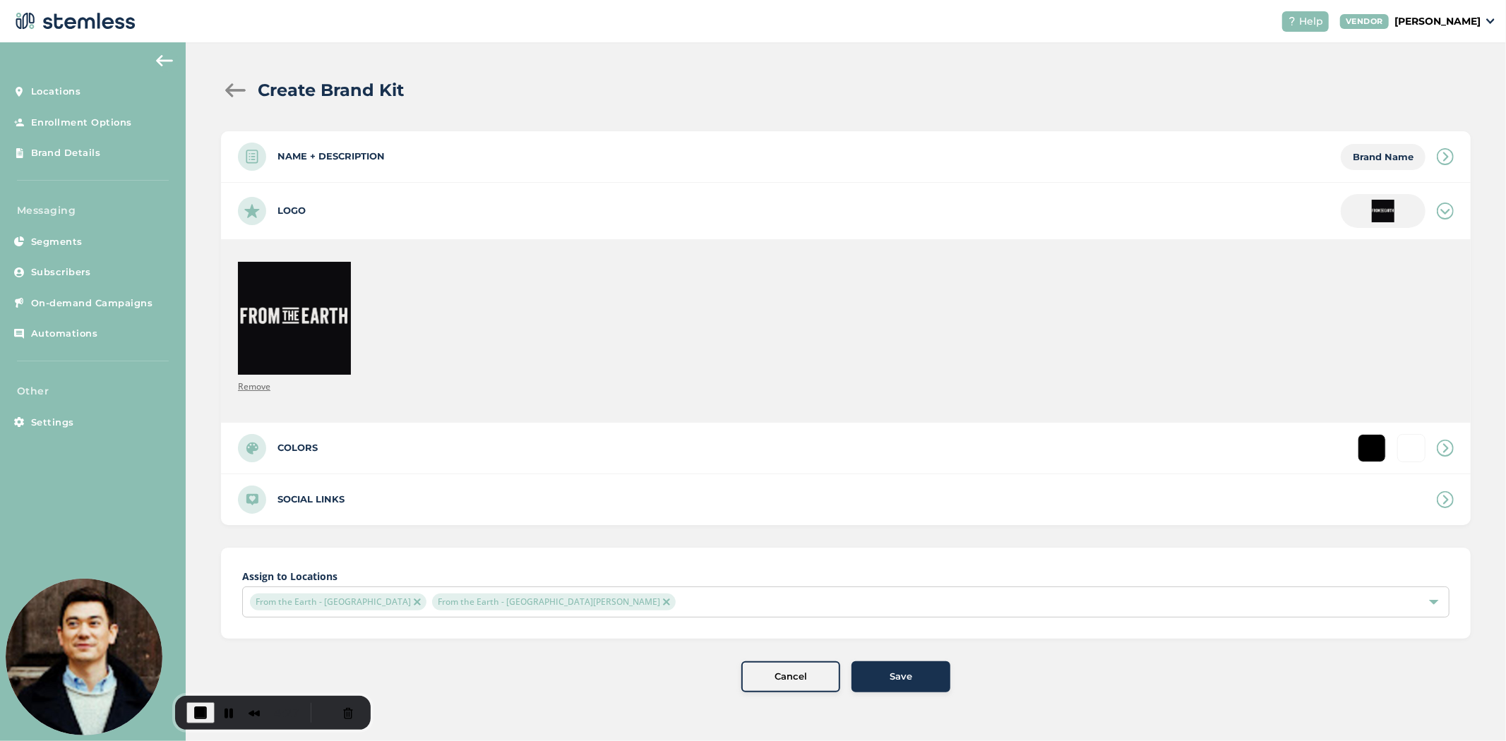
click at [923, 681] on div "Save" at bounding box center [901, 677] width 76 height 14
drag, startPoint x: 869, startPoint y: 676, endPoint x: 883, endPoint y: 674, distance: 14.4
click at [872, 676] on div "Save" at bounding box center [901, 677] width 76 height 14
click at [890, 674] on span "Save" at bounding box center [901, 677] width 23 height 14
drag, startPoint x: 890, startPoint y: 674, endPoint x: 928, endPoint y: 674, distance: 38.8
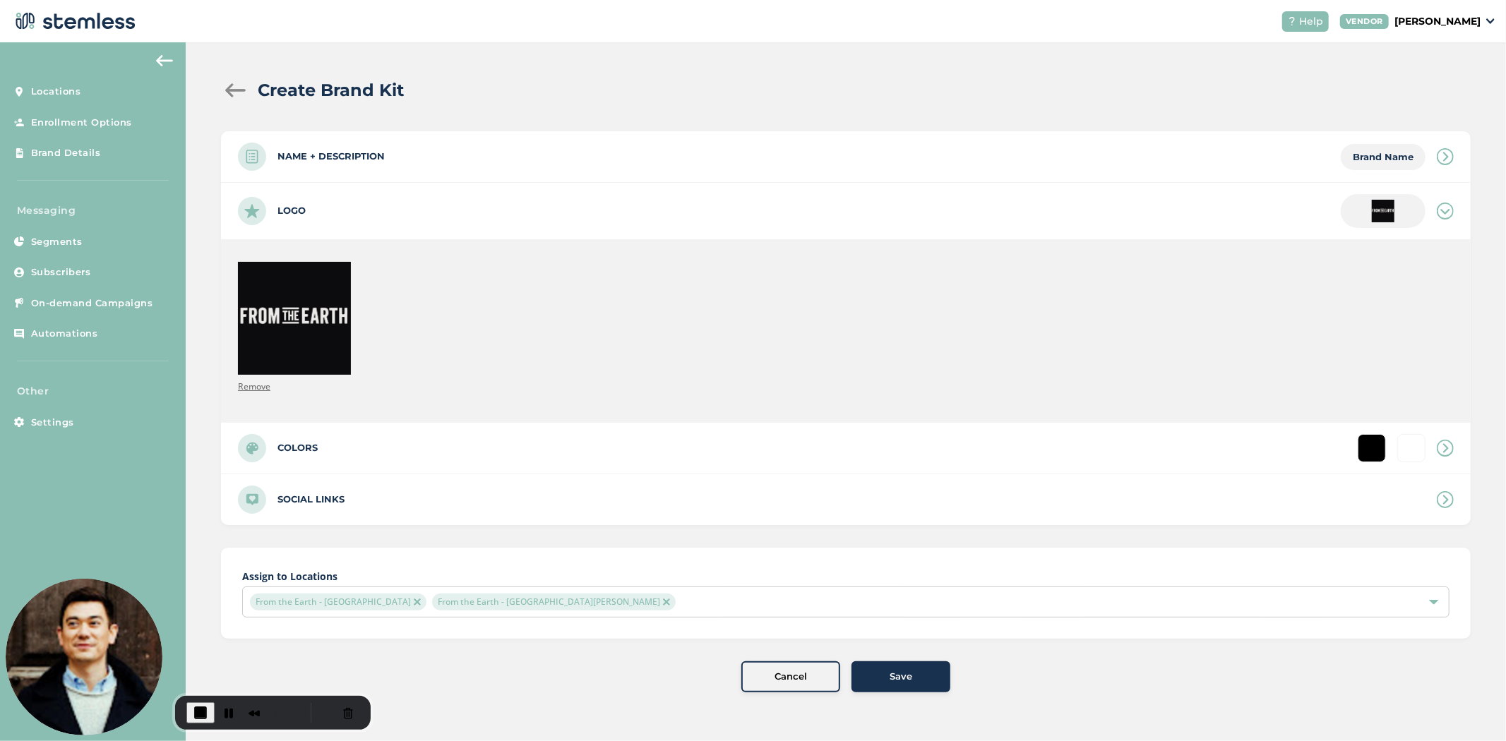
click at [902, 674] on span "Save" at bounding box center [901, 677] width 23 height 14
drag, startPoint x: 933, startPoint y: 680, endPoint x: 897, endPoint y: 671, distance: 37.8
click at [933, 679] on div "Save" at bounding box center [901, 677] width 76 height 14
click at [897, 671] on span "Save" at bounding box center [901, 677] width 23 height 14
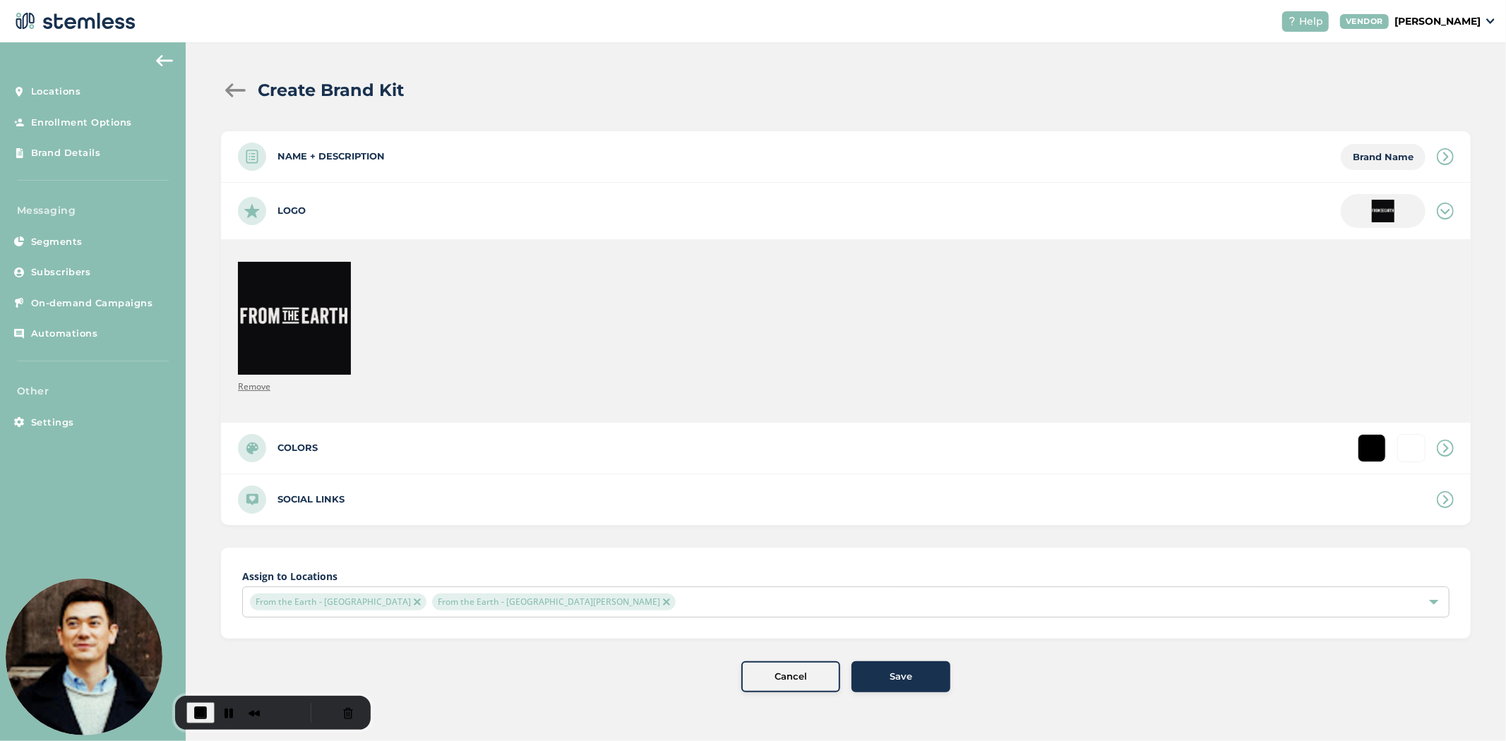
click at [897, 671] on span "Save" at bounding box center [901, 677] width 23 height 14
click at [794, 676] on span "Cancel" at bounding box center [791, 677] width 32 height 14
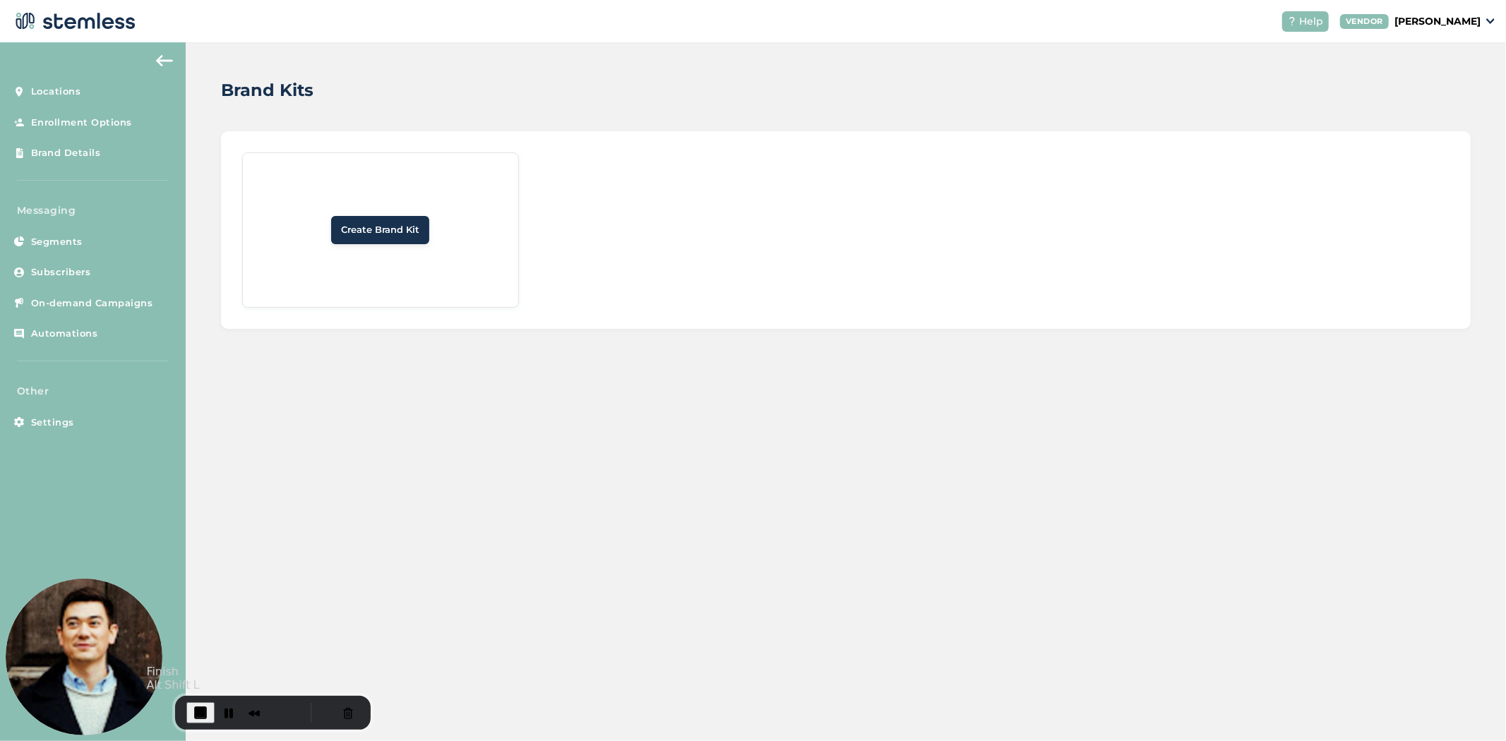
click at [201, 715] on span "End Recording" at bounding box center [200, 713] width 17 height 17
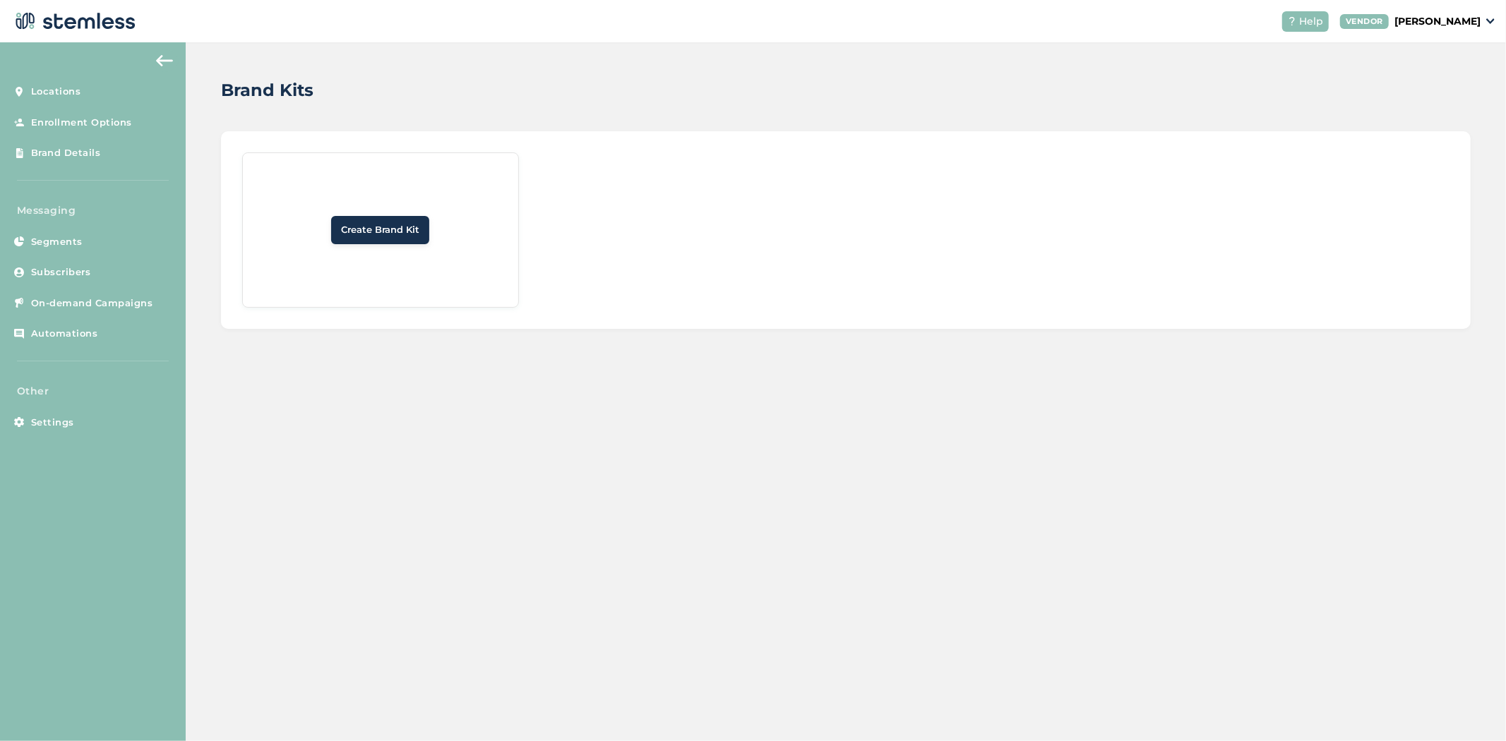
click at [386, 233] on span "Create Brand Kit" at bounding box center [380, 230] width 78 height 14
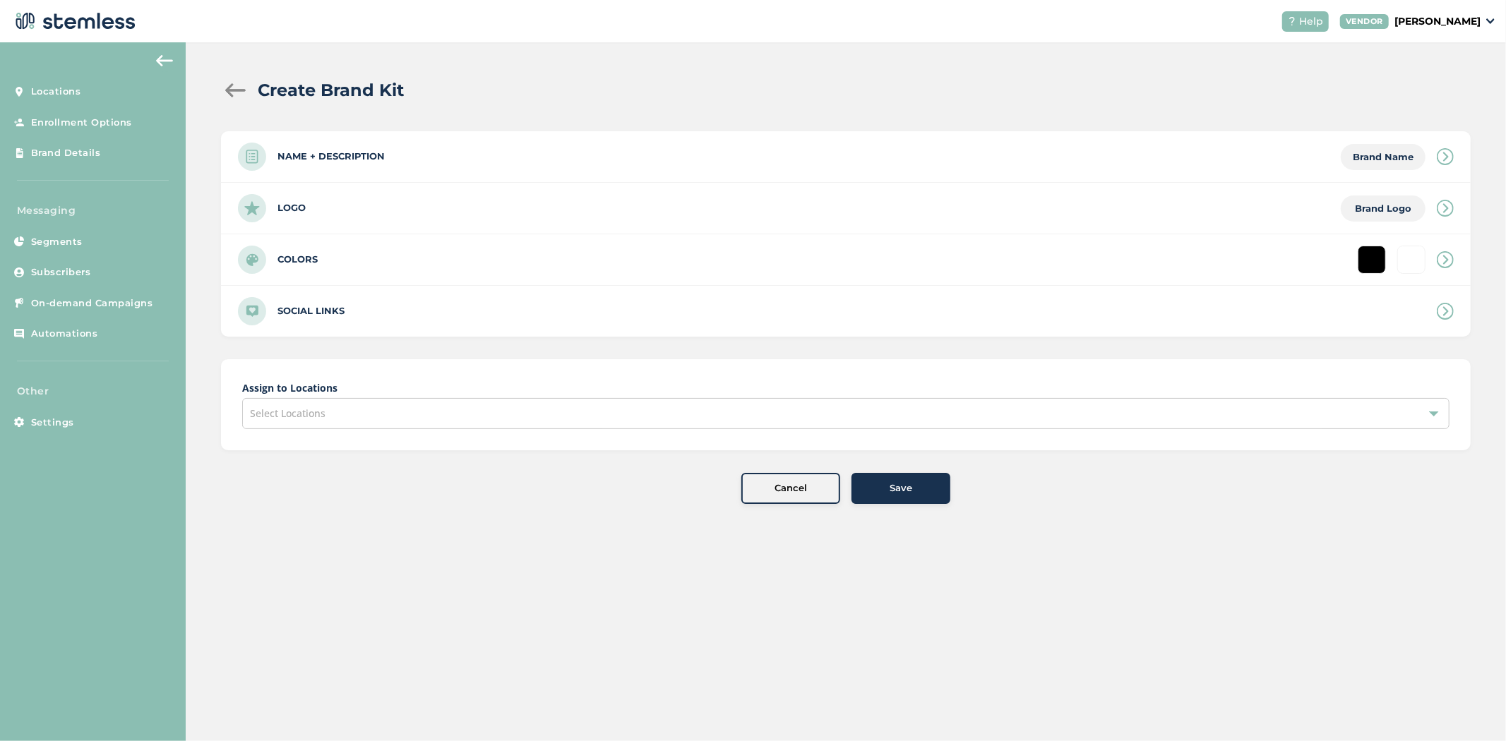
click at [583, 152] on div "Name + Description Brand Name" at bounding box center [846, 156] width 1250 height 51
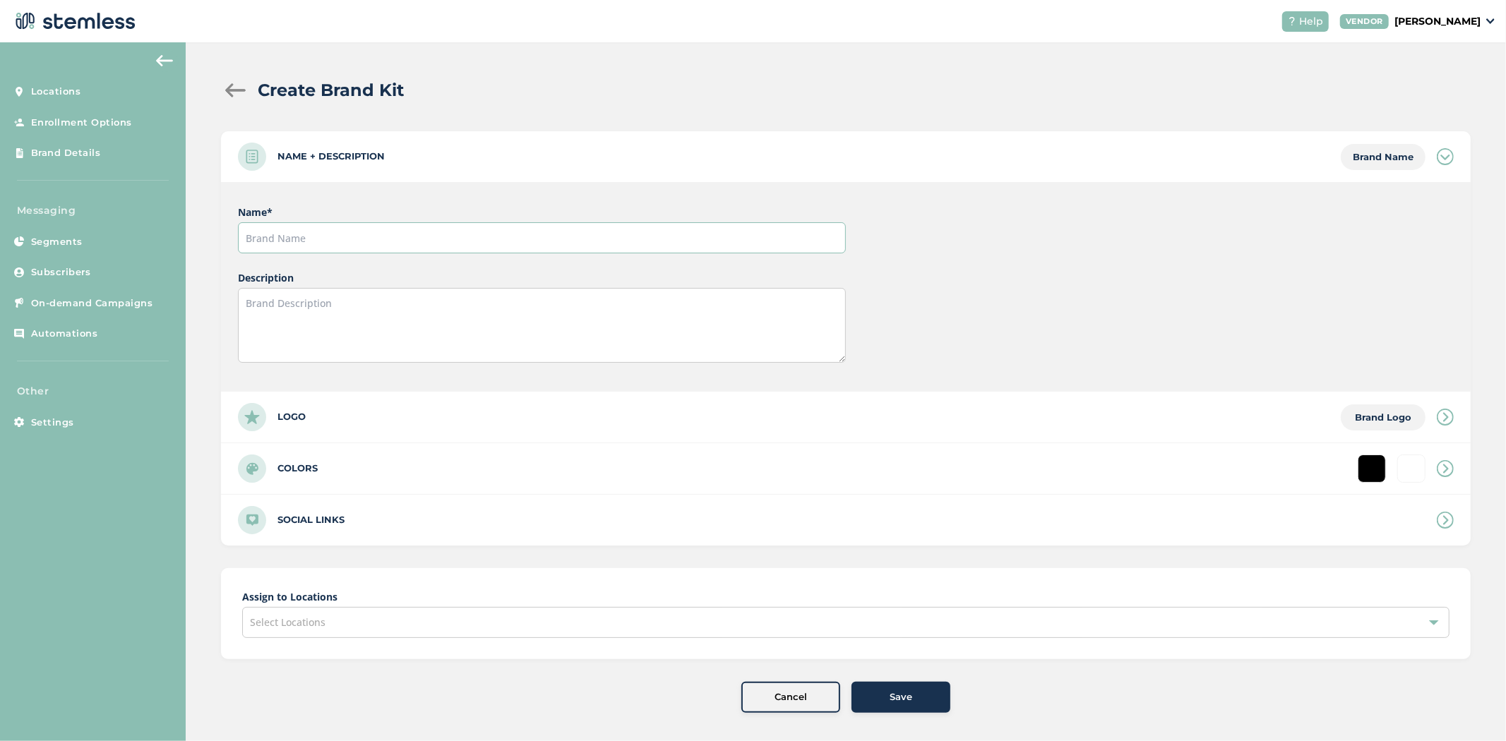
click at [539, 239] on input "text" at bounding box center [542, 237] width 608 height 31
type input "From The Earth"
click at [319, 428] on div "Logo Brand Logo" at bounding box center [846, 417] width 1250 height 51
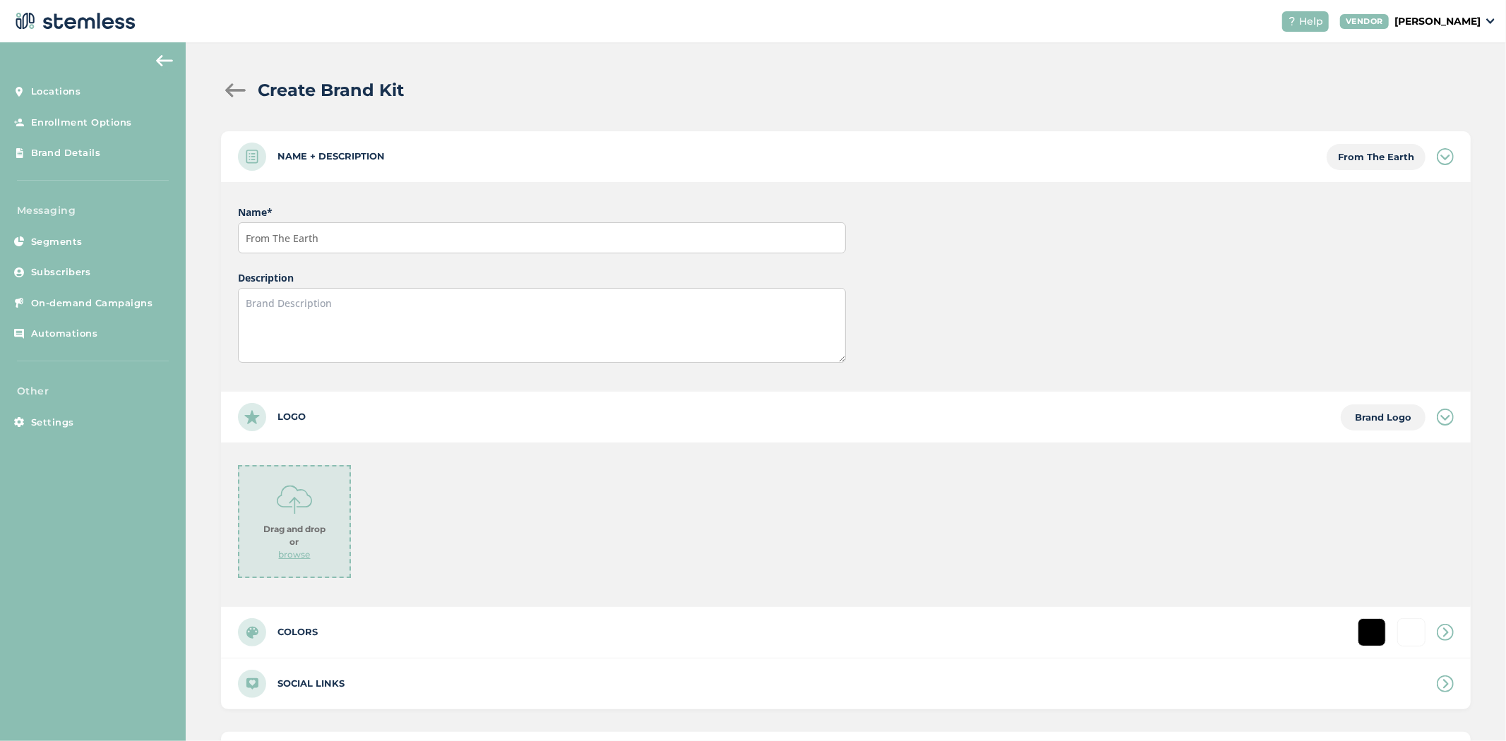
click at [294, 559] on p "browse" at bounding box center [295, 555] width 32 height 13
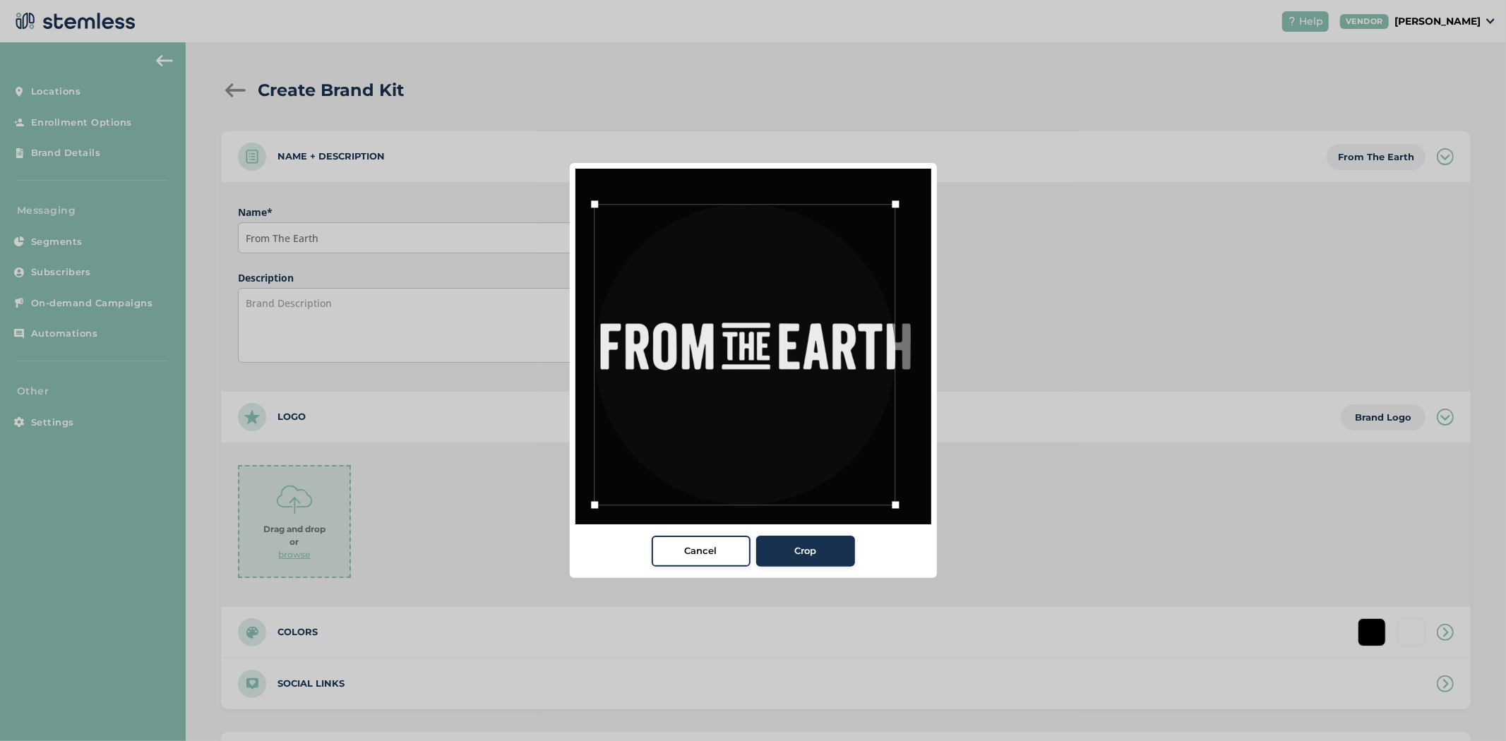
drag, startPoint x: 606, startPoint y: 489, endPoint x: 592, endPoint y: 498, distance: 16.5
click at [592, 498] on div at bounding box center [594, 505] width 21 height 21
drag, startPoint x: 894, startPoint y: 503, endPoint x: 852, endPoint y: 462, distance: 58.4
click at [929, 510] on div at bounding box center [753, 347] width 356 height 356
drag, startPoint x: 852, startPoint y: 462, endPoint x: 852, endPoint y: 448, distance: 14.8
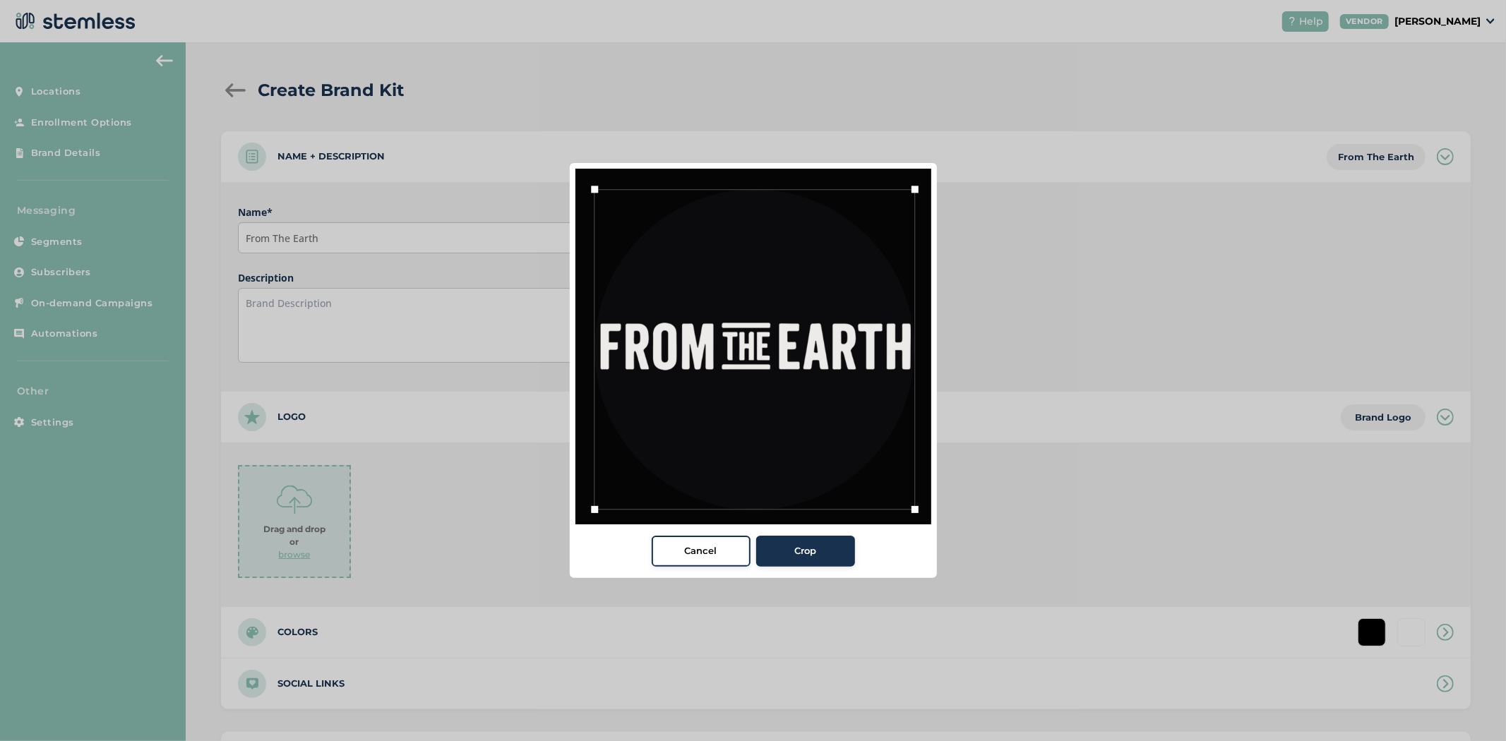
click at [852, 448] on div at bounding box center [754, 349] width 321 height 321
click at [828, 556] on div "Crop" at bounding box center [805, 551] width 76 height 14
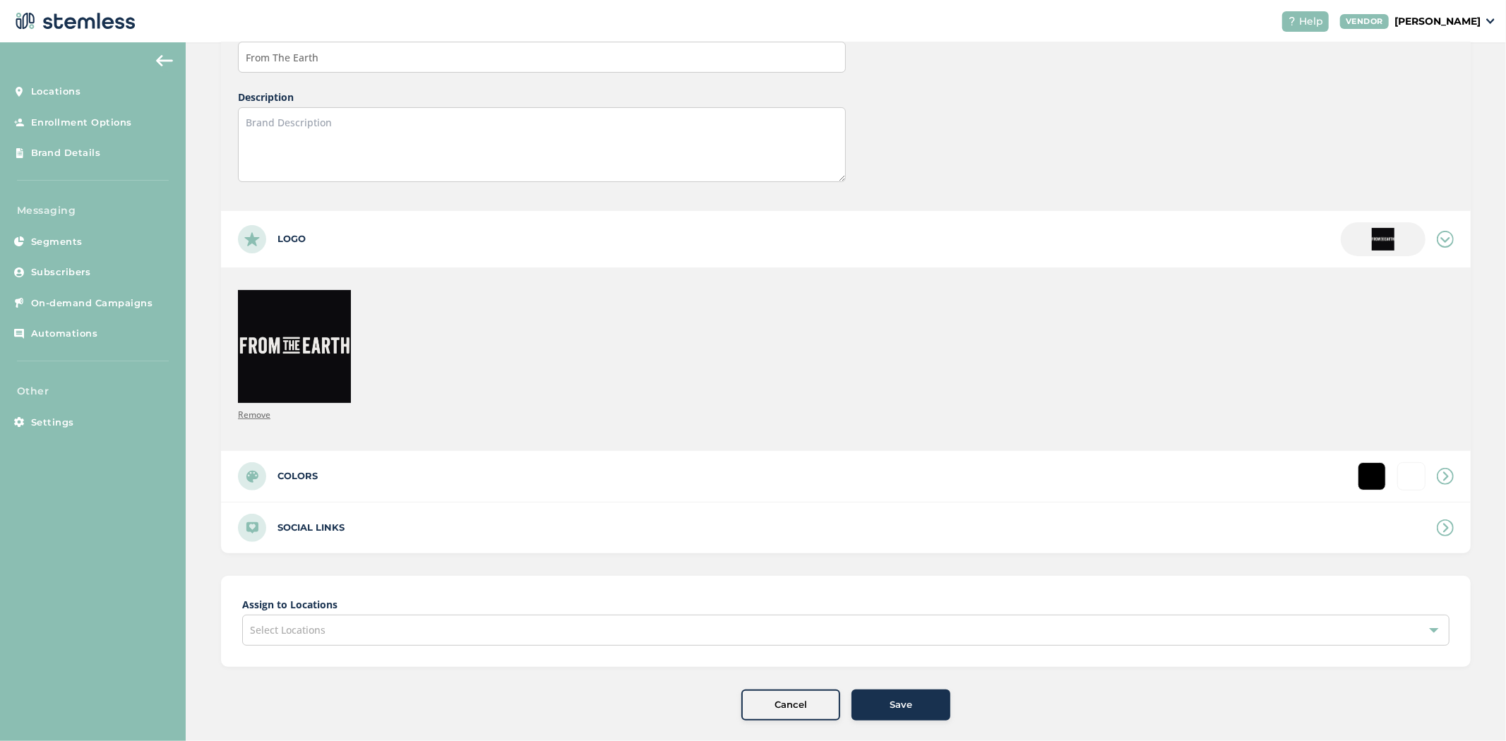
scroll to position [196, 0]
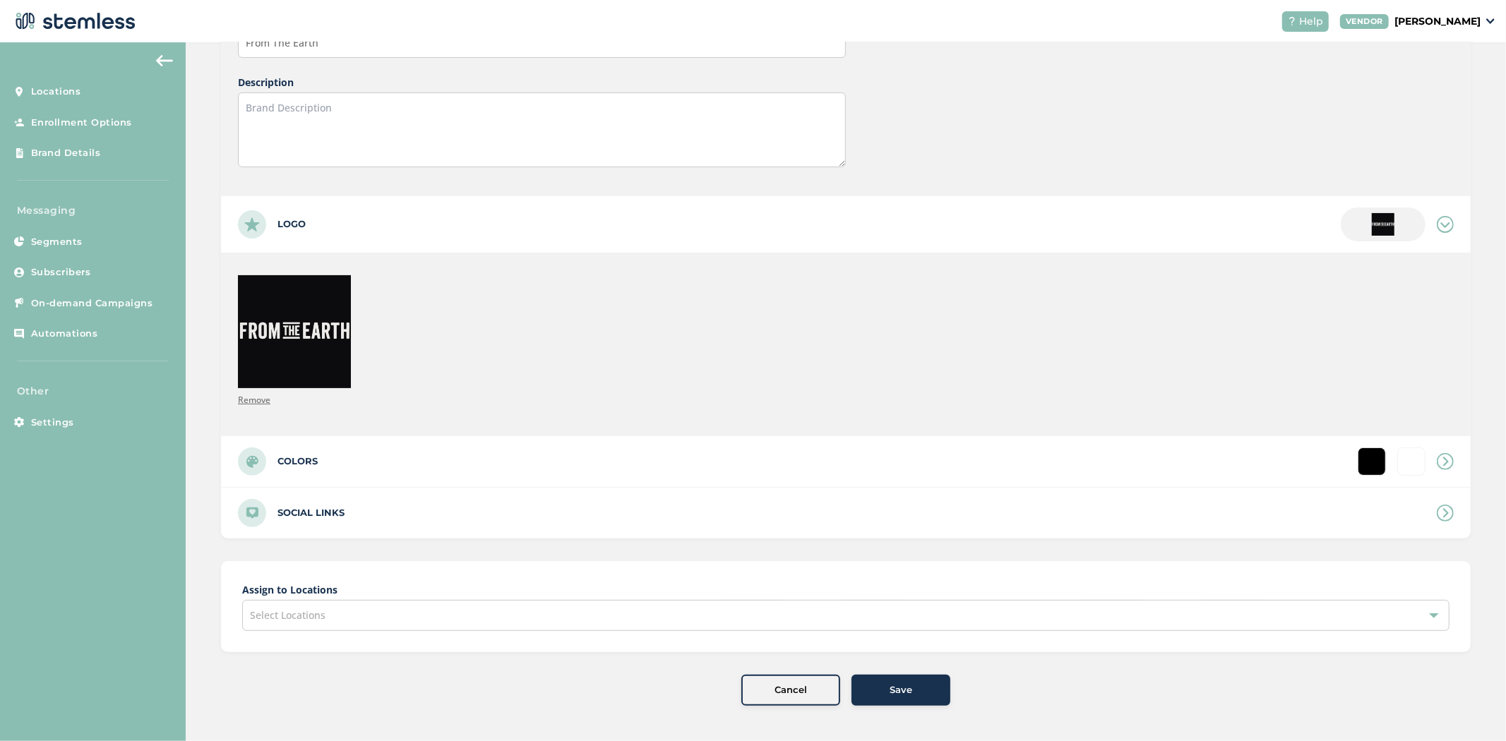
click at [432, 621] on div "Select Locations" at bounding box center [845, 615] width 1207 height 31
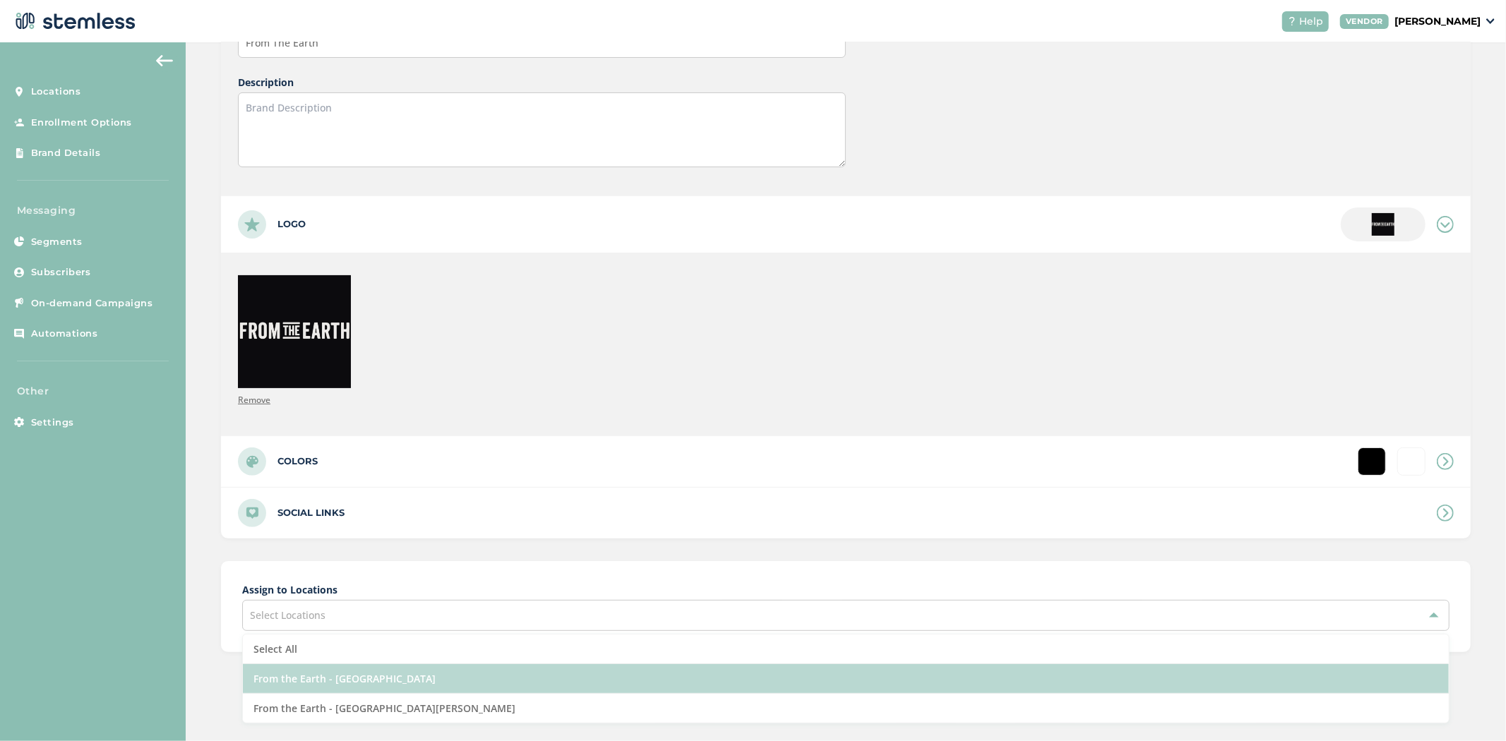
click at [355, 671] on li "From the Earth - [GEOGRAPHIC_DATA]" at bounding box center [846, 679] width 1206 height 30
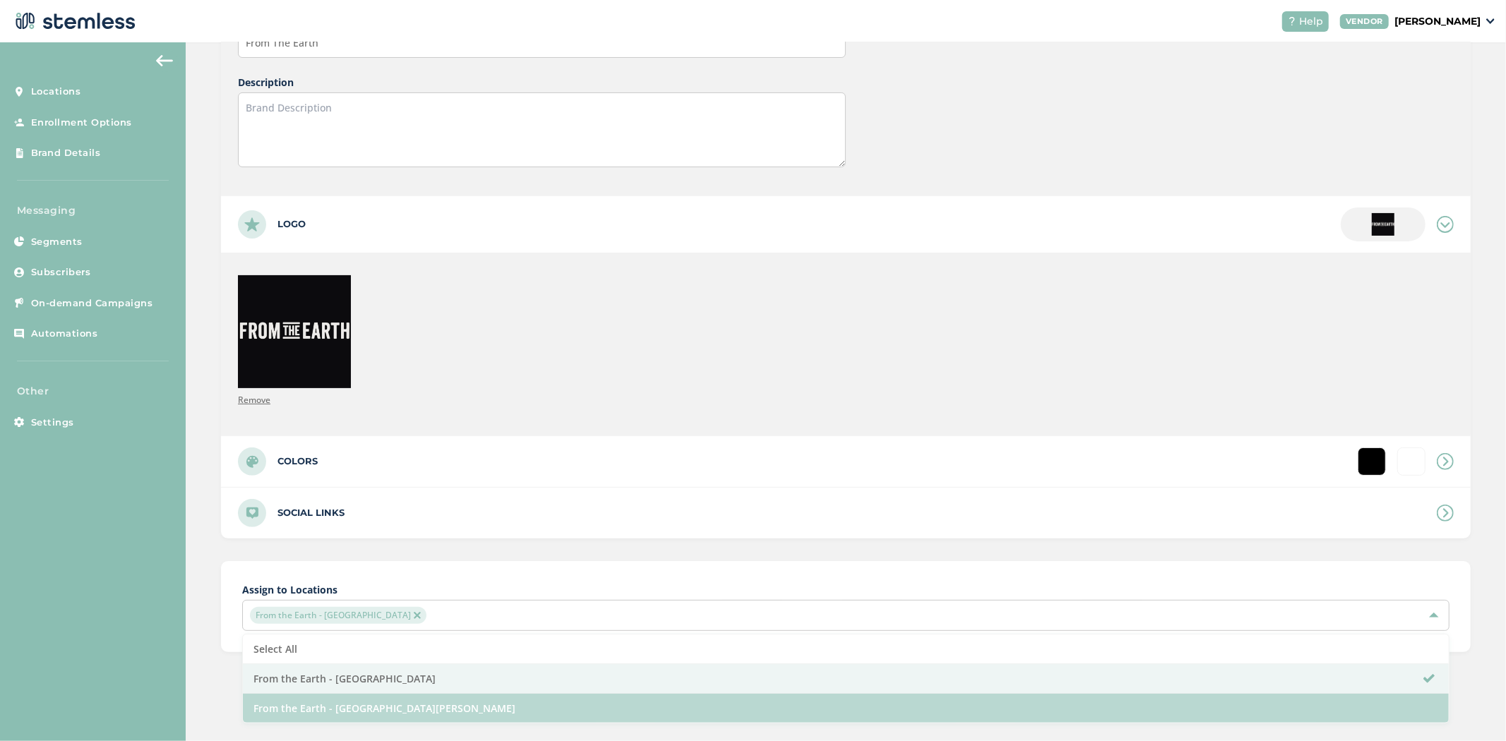
click at [346, 707] on li "From the Earth - [GEOGRAPHIC_DATA][PERSON_NAME]" at bounding box center [846, 708] width 1206 height 29
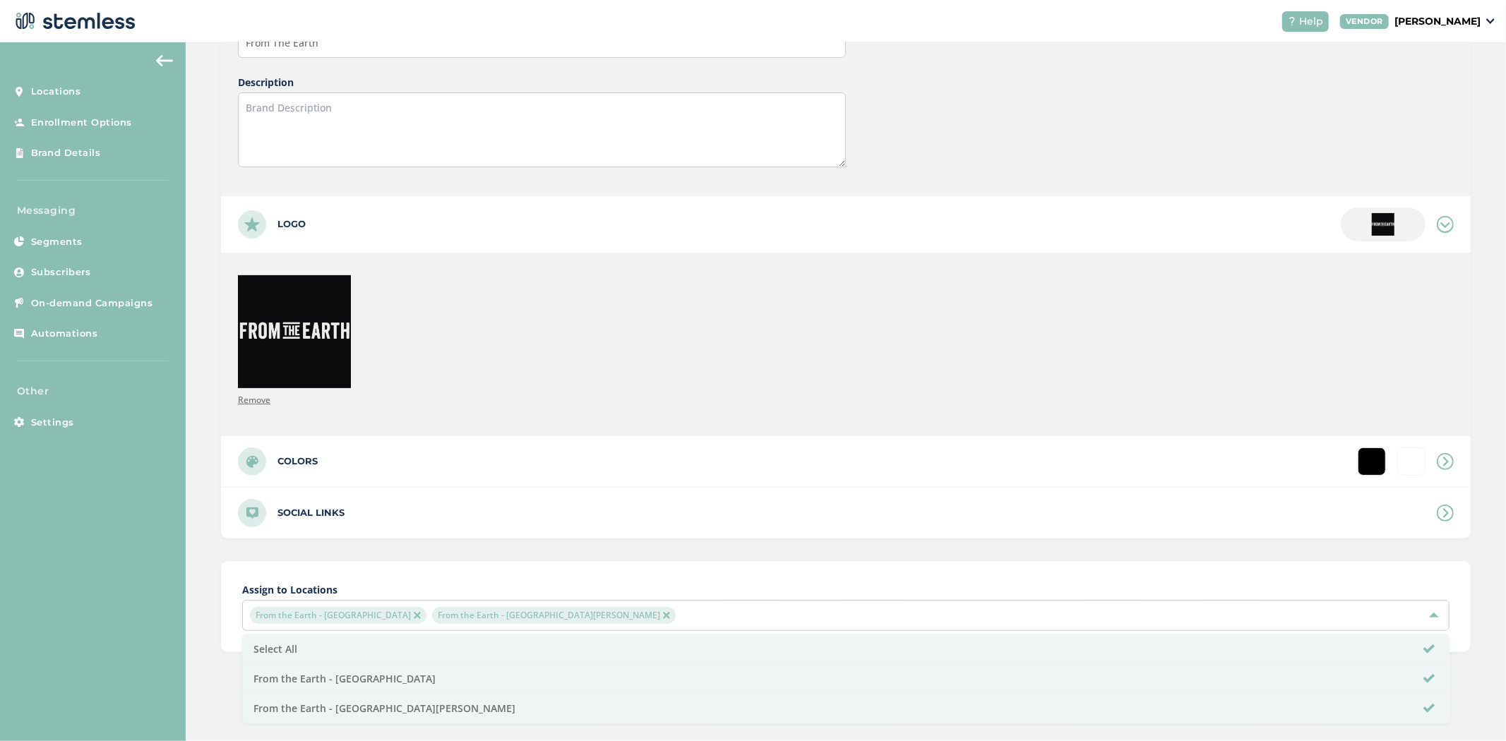
click at [194, 640] on div "Create Brand Kit Name + Description From The Earth Name * From The Earth Descri…" at bounding box center [846, 294] width 1320 height 895
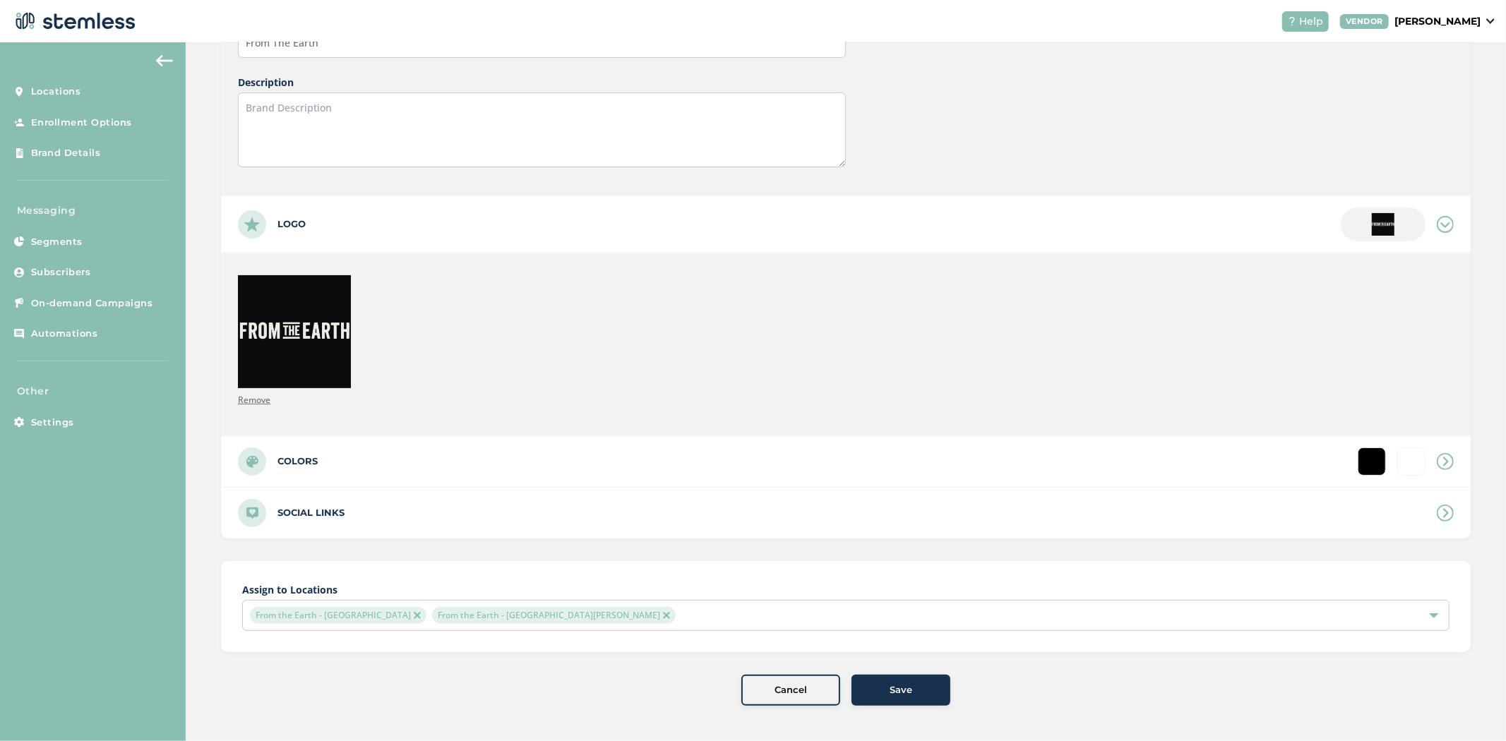
click at [375, 456] on div "Colors" at bounding box center [846, 461] width 1250 height 51
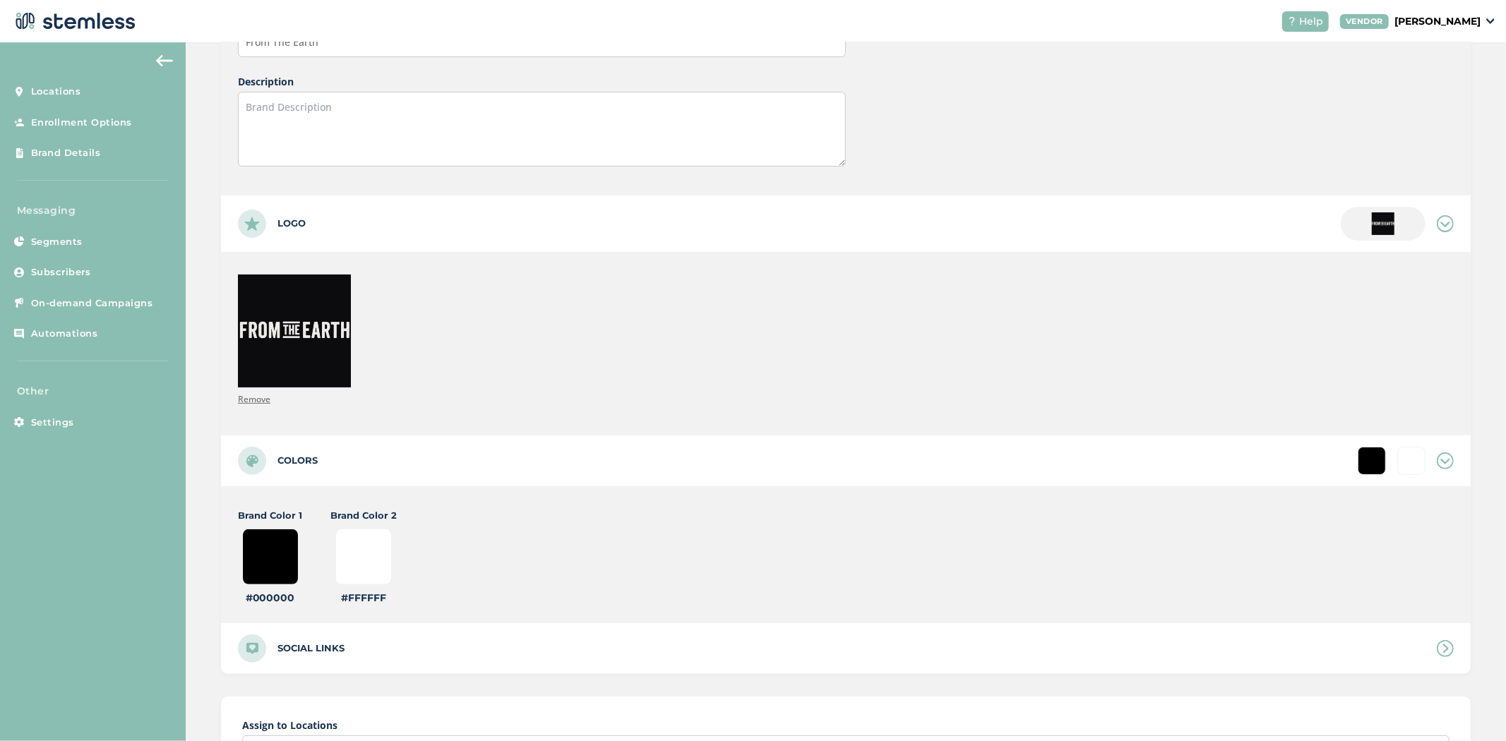
click at [472, 395] on div "Remove" at bounding box center [542, 341] width 608 height 132
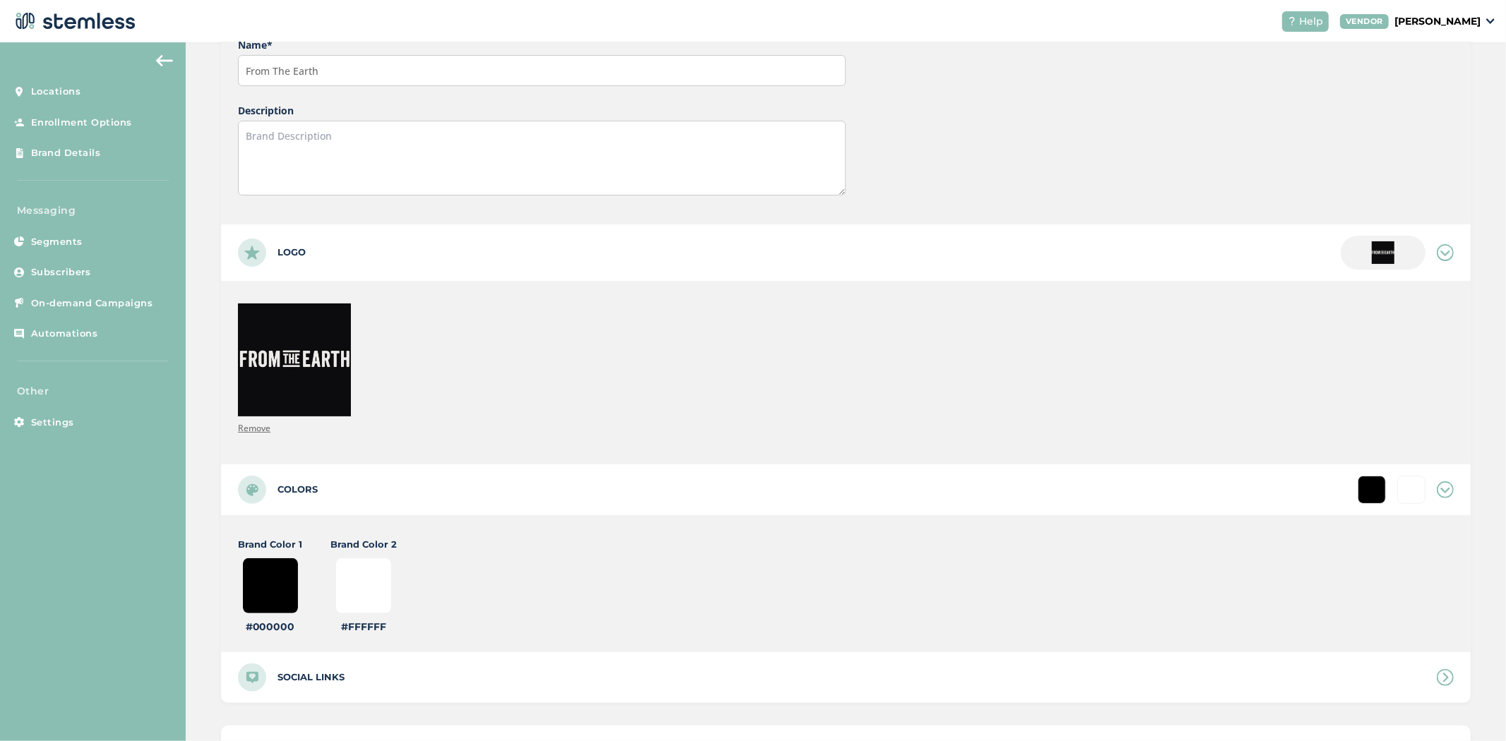
scroll to position [333, 0]
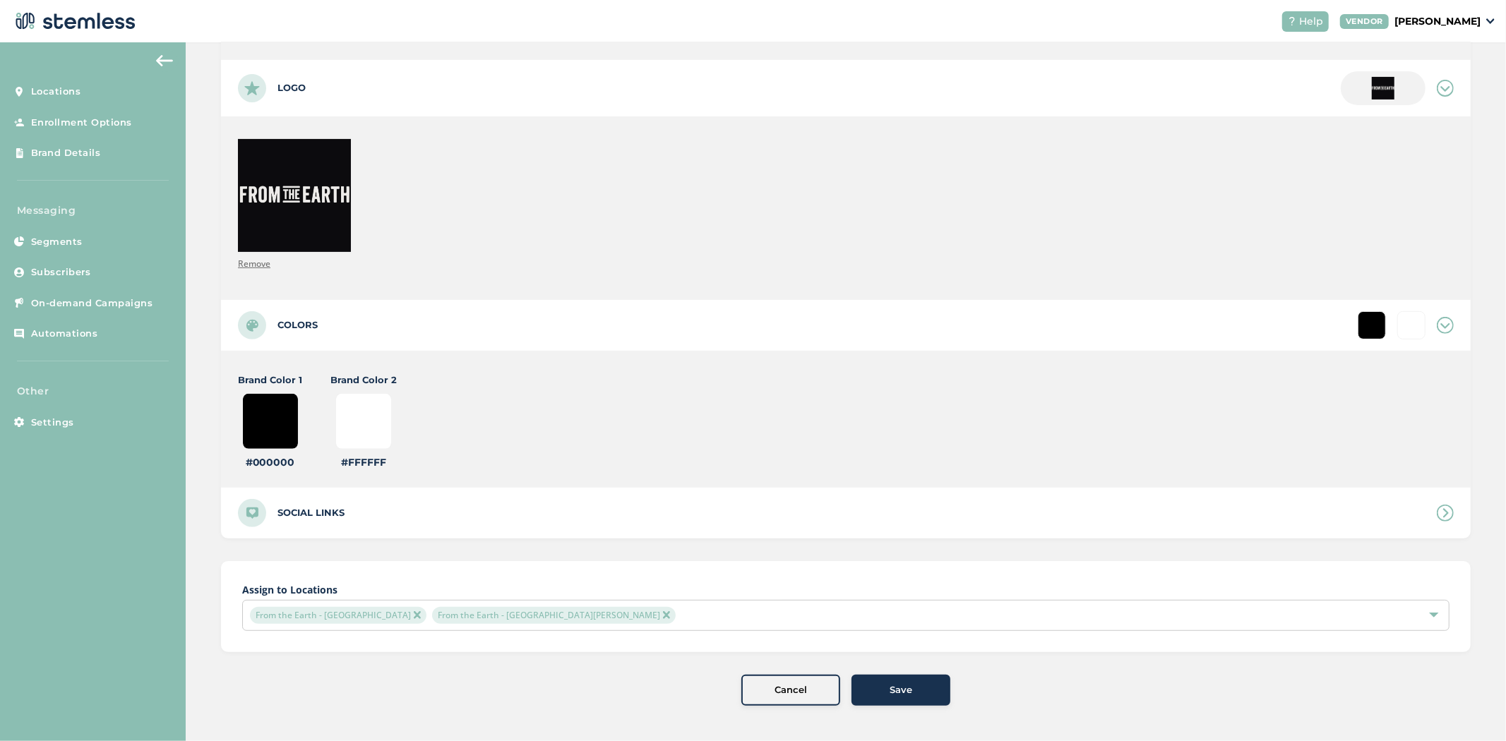
click at [898, 688] on span "Save" at bounding box center [901, 690] width 23 height 14
type input "#ffffff"
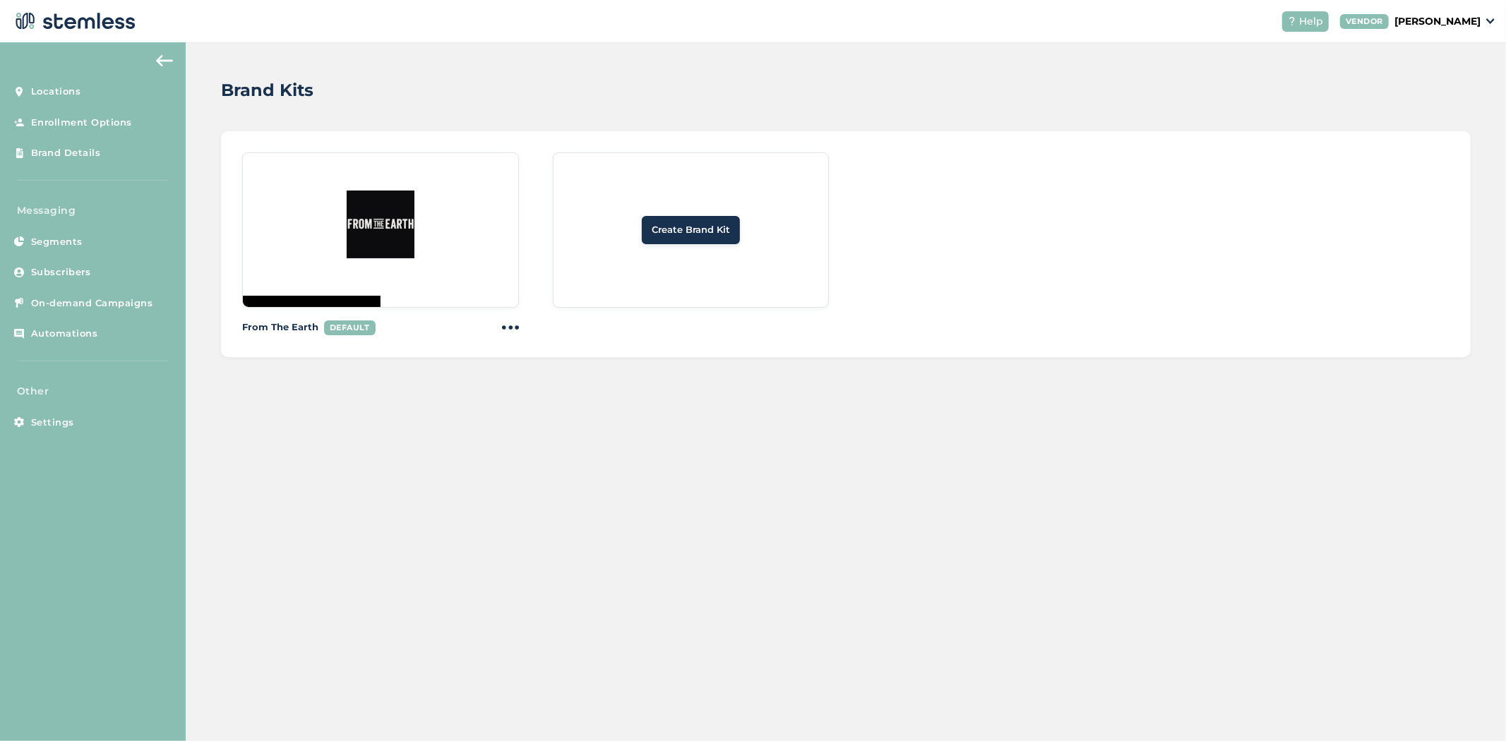
click at [1459, 20] on p "[PERSON_NAME]" at bounding box center [1437, 21] width 86 height 15
click at [1435, 104] on link "Logout" at bounding box center [1444, 102] width 69 height 14
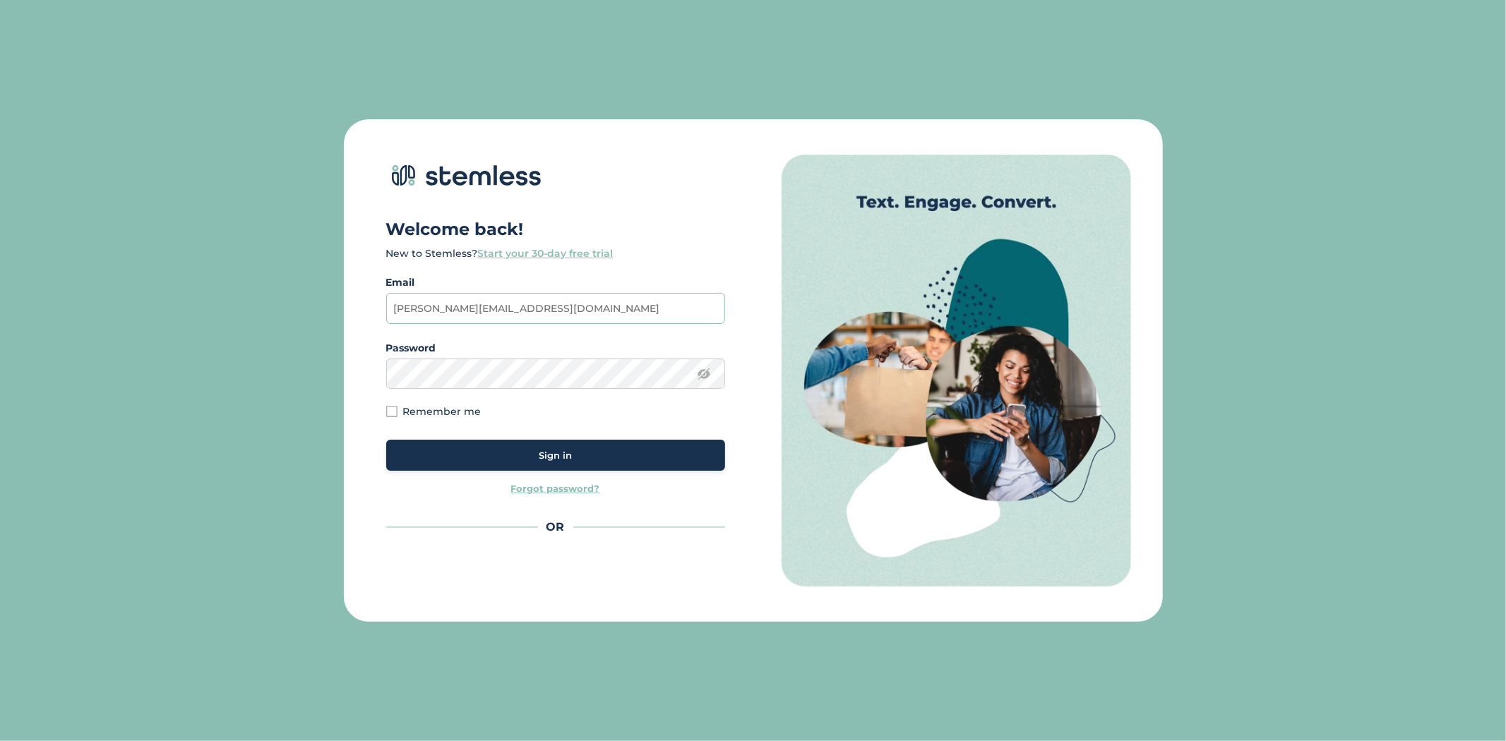
drag, startPoint x: 471, startPoint y: 297, endPoint x: 479, endPoint y: 306, distance: 12.0
click at [471, 297] on input "[PERSON_NAME][EMAIL_ADDRESS][DOMAIN_NAME]" at bounding box center [555, 308] width 339 height 31
click at [596, 307] on input "[EMAIL_ADDRESS][DOMAIN_NAME]" at bounding box center [555, 308] width 339 height 31
type input "[PERSON_NAME][EMAIL_ADDRESS][DOMAIN_NAME]"
click at [605, 448] on button "Sign in" at bounding box center [555, 455] width 339 height 31
